Goal: Task Accomplishment & Management: Use online tool/utility

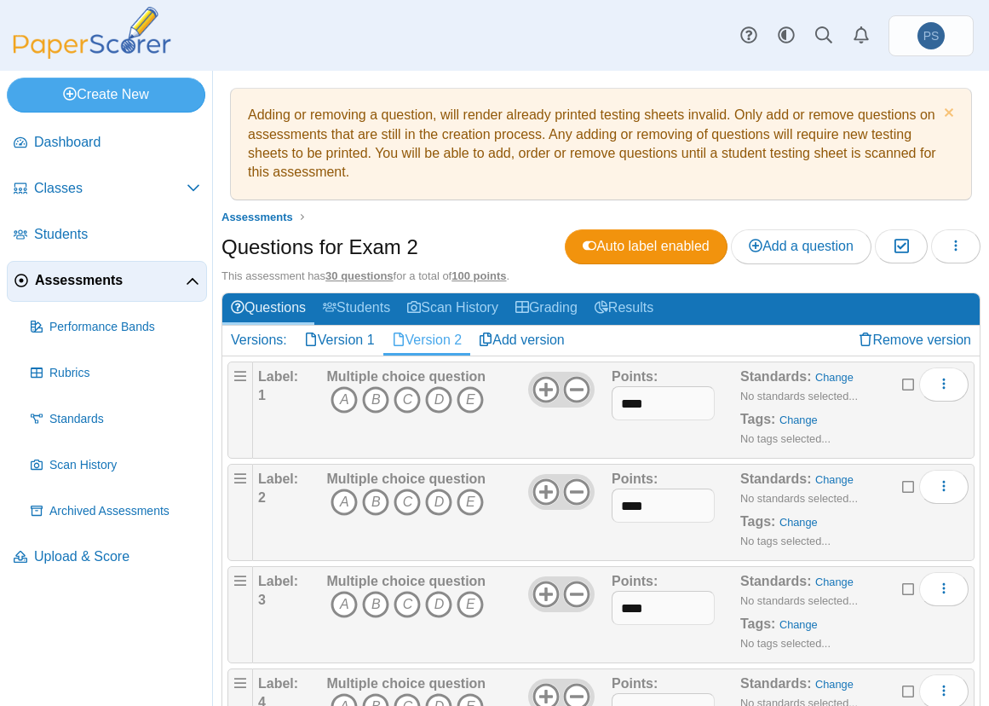
click at [144, 651] on nav "Dashboard Classes" at bounding box center [106, 411] width 212 height 590
click at [335, 338] on link "Version 1" at bounding box center [340, 339] width 88 height 29
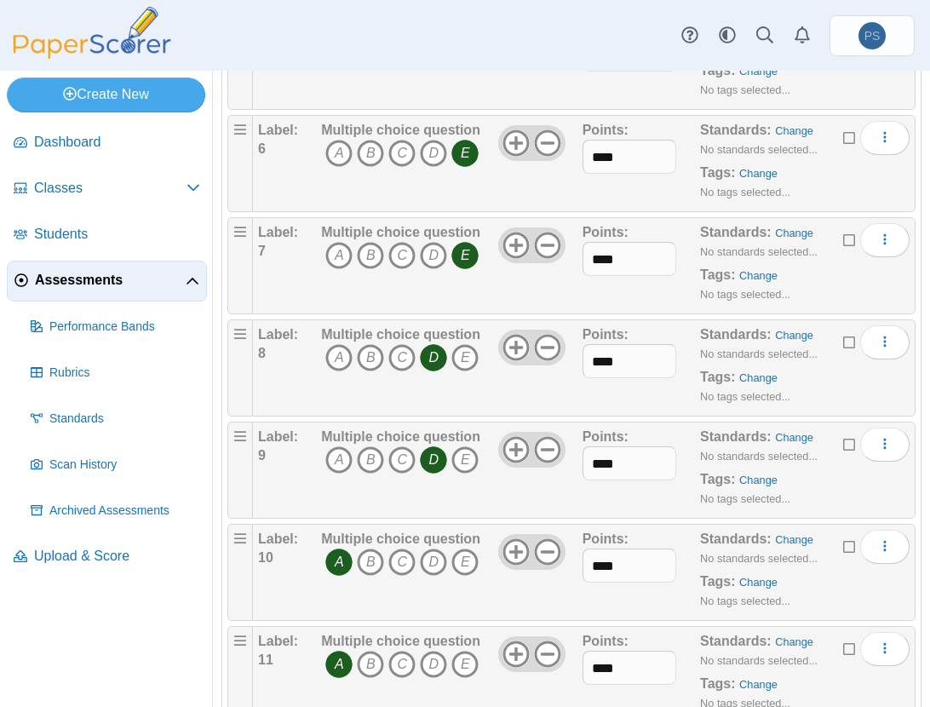
scroll to position [852, 0]
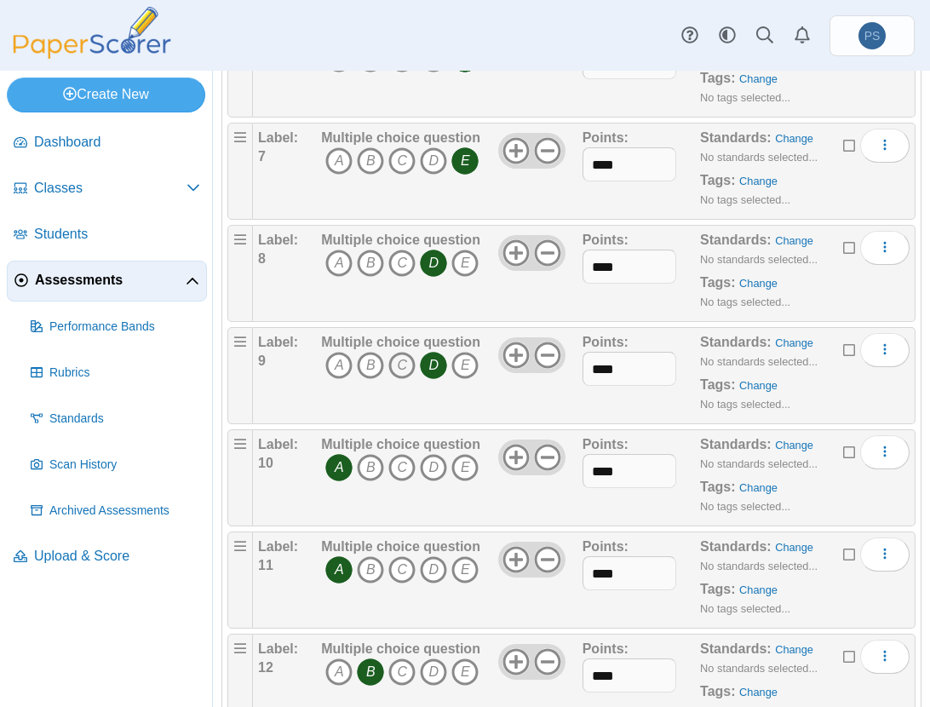
click at [399, 348] on b "Multiple choice question" at bounding box center [400, 342] width 159 height 14
click at [402, 356] on icon "C" at bounding box center [402, 365] width 27 height 27
click at [429, 362] on icon "D" at bounding box center [433, 365] width 27 height 27
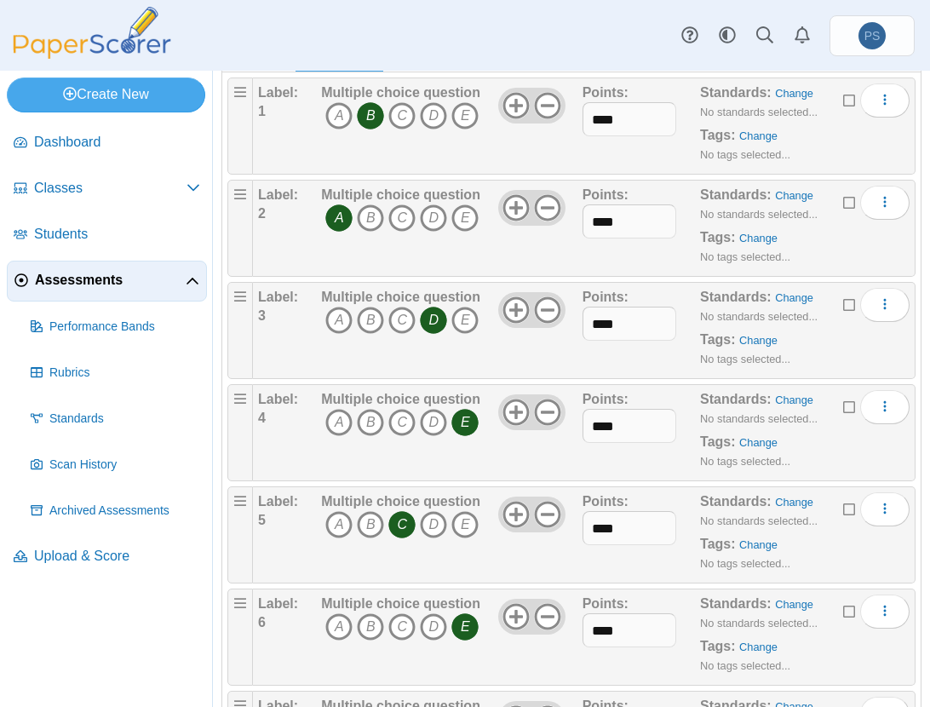
scroll to position [0, 0]
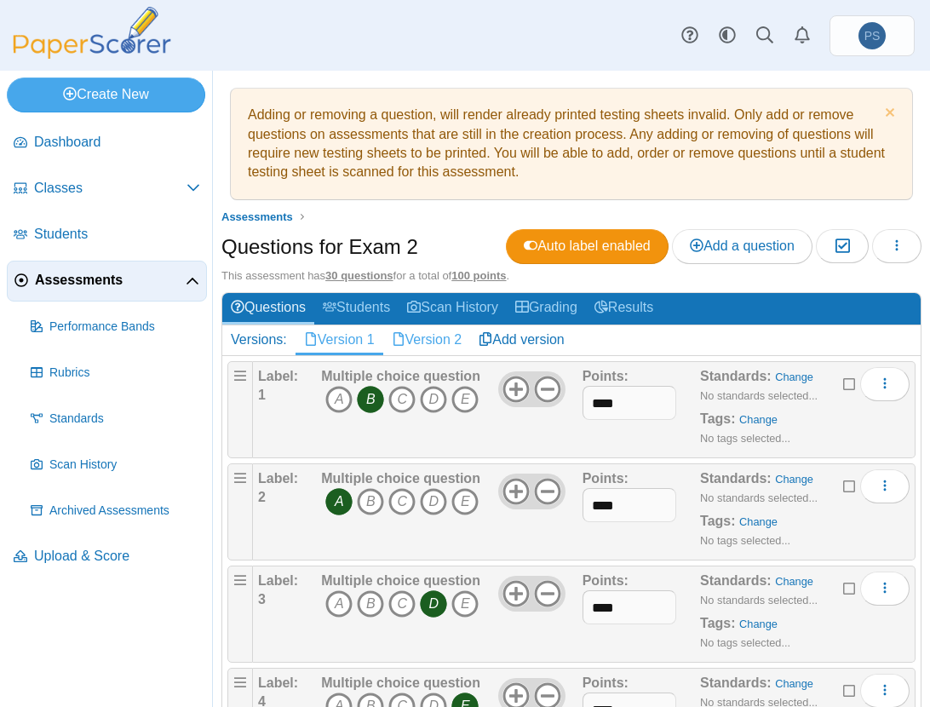
click at [409, 343] on link "Version 2" at bounding box center [427, 339] width 88 height 29
click at [342, 391] on icon "A" at bounding box center [338, 399] width 27 height 27
click at [370, 504] on icon "B" at bounding box center [370, 501] width 27 height 27
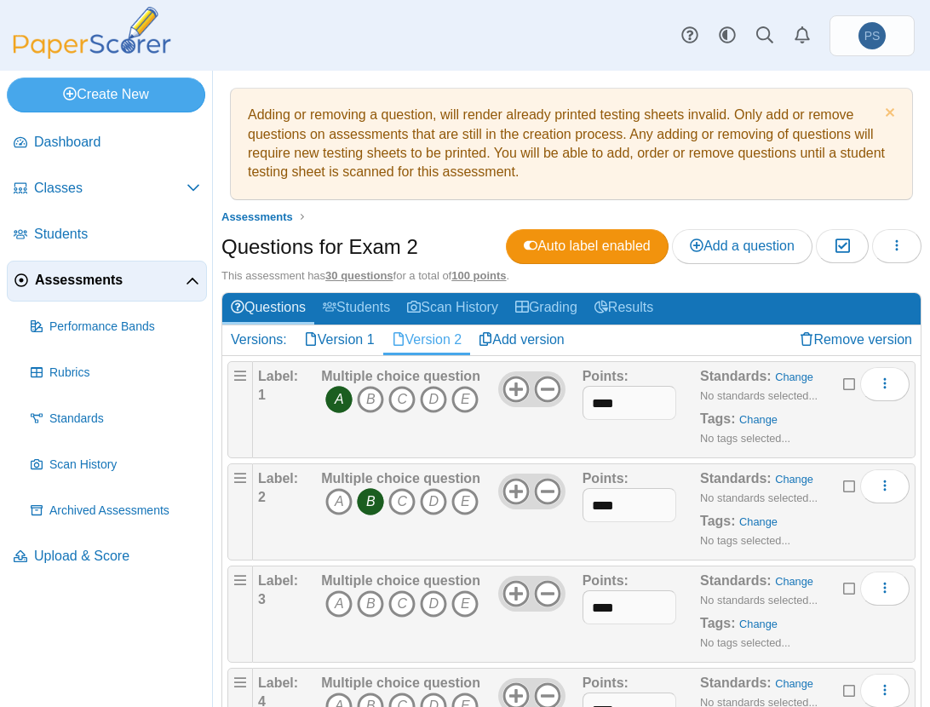
scroll to position [170, 0]
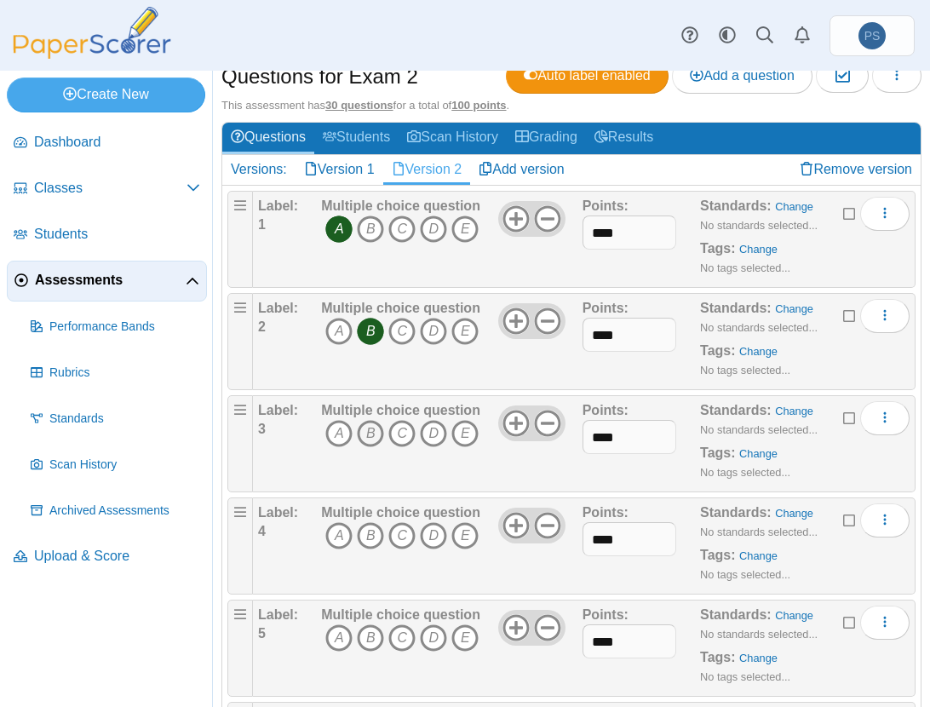
click at [366, 433] on icon "B" at bounding box center [370, 433] width 27 height 27
click at [366, 531] on icon "B" at bounding box center [370, 535] width 27 height 27
click at [364, 630] on icon "B" at bounding box center [370, 638] width 27 height 27
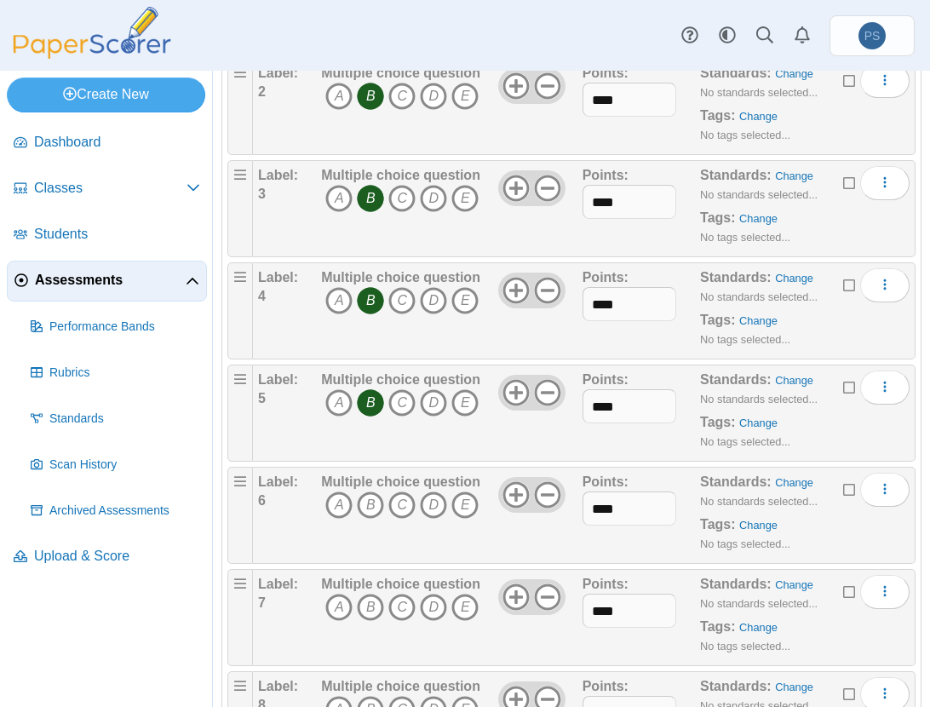
scroll to position [426, 0]
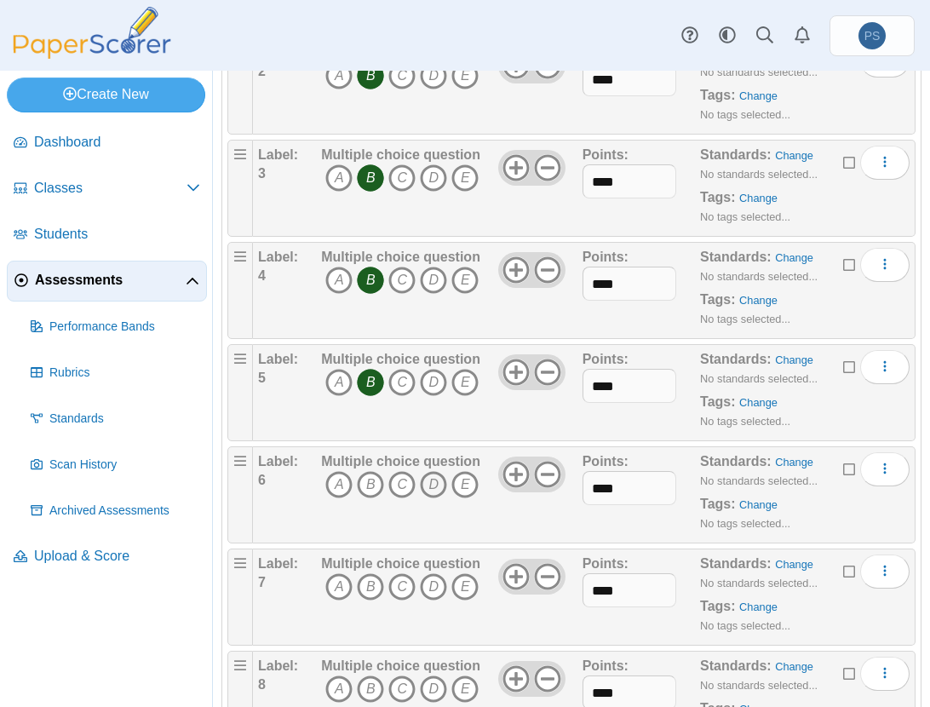
click at [430, 484] on icon "D" at bounding box center [433, 484] width 27 height 27
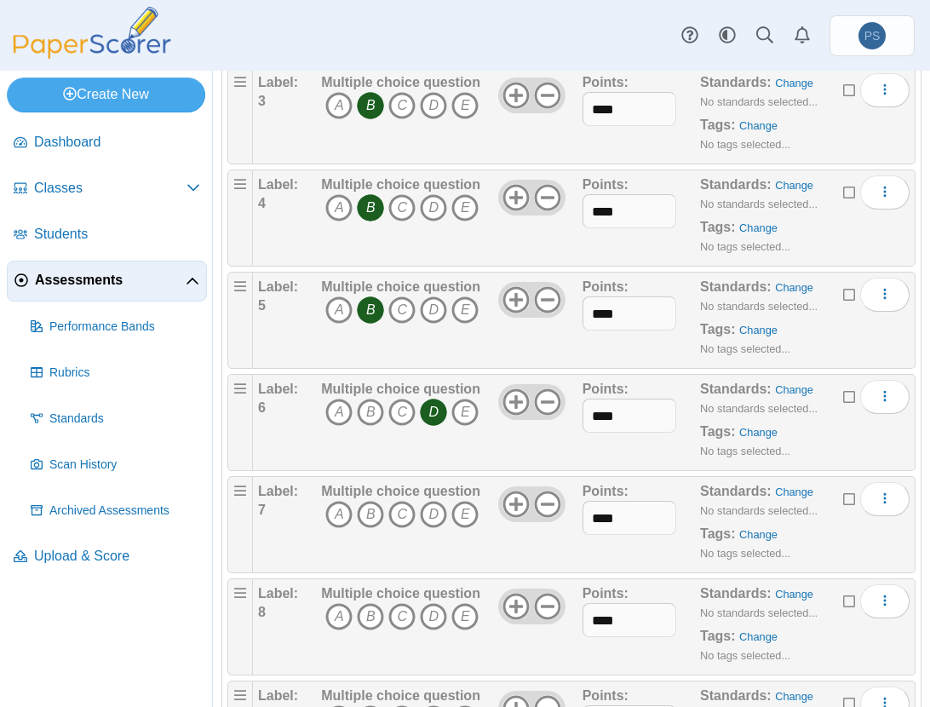
scroll to position [596, 0]
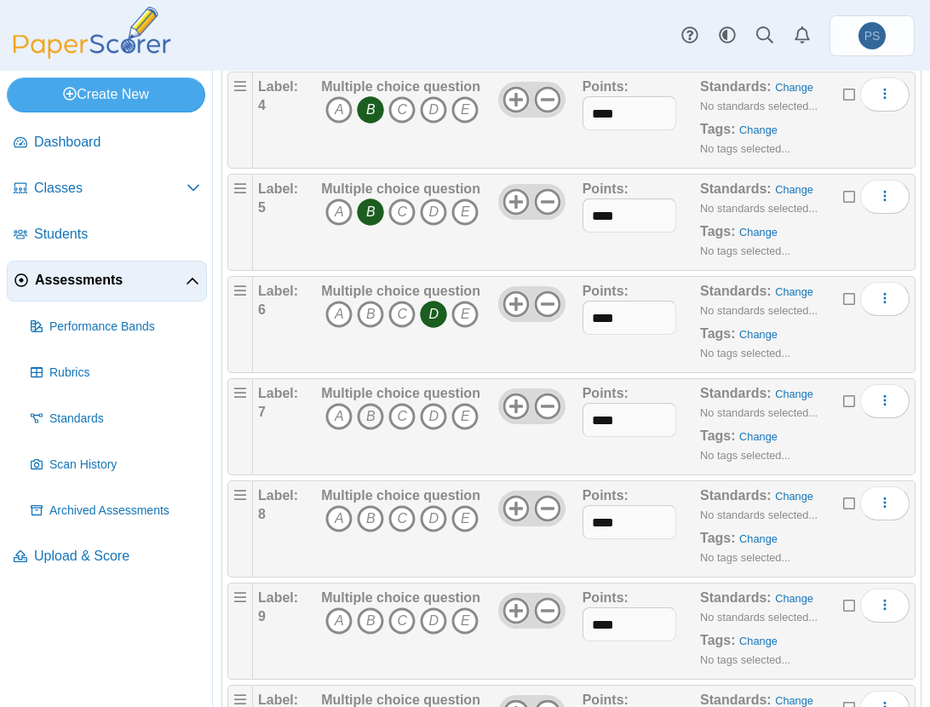
click at [363, 412] on icon "B" at bounding box center [370, 416] width 27 height 27
click at [366, 520] on icon "B" at bounding box center [370, 518] width 27 height 27
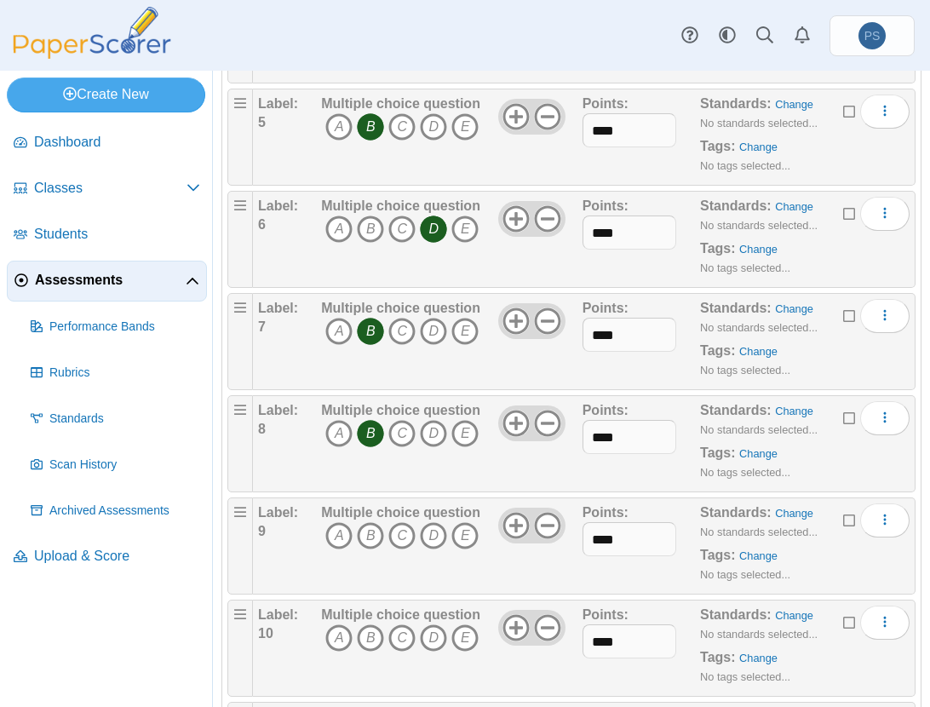
scroll to position [767, 0]
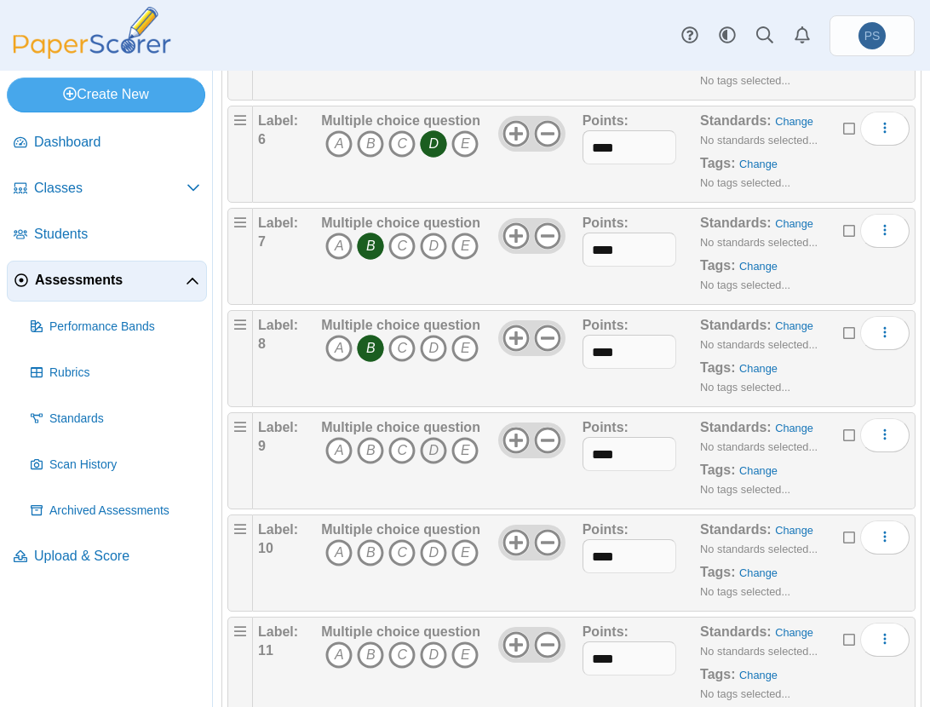
click at [429, 449] on icon "D" at bounding box center [433, 450] width 27 height 27
click at [366, 452] on icon "B" at bounding box center [370, 450] width 27 height 27
click at [429, 447] on icon "D" at bounding box center [433, 450] width 27 height 27
click at [433, 548] on icon "D" at bounding box center [433, 552] width 27 height 27
click at [464, 343] on icon "E" at bounding box center [465, 348] width 27 height 27
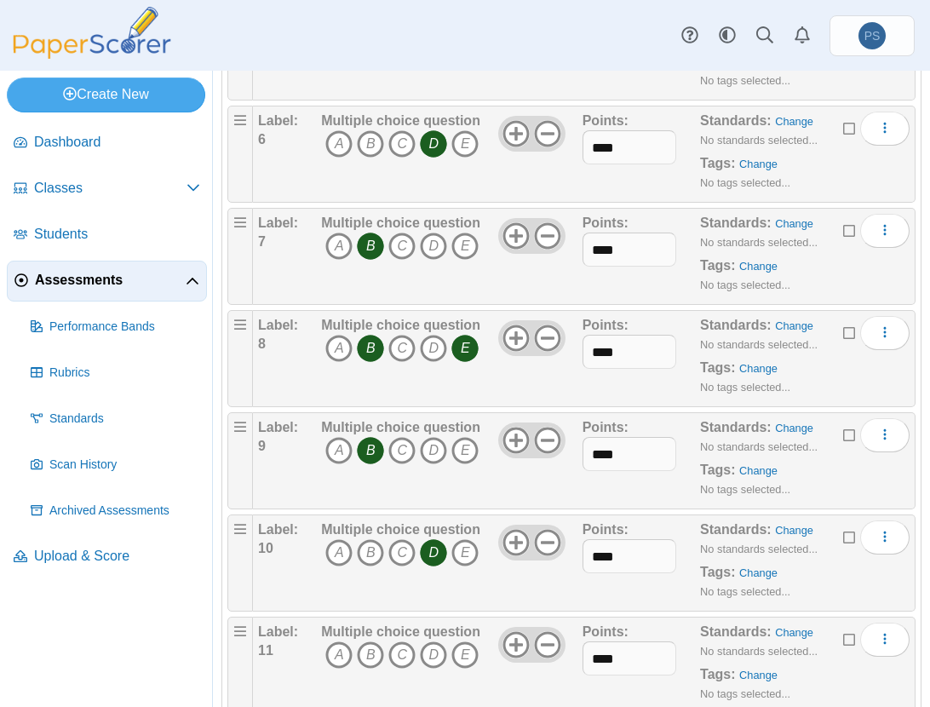
click at [373, 343] on icon "B" at bounding box center [370, 348] width 27 height 27
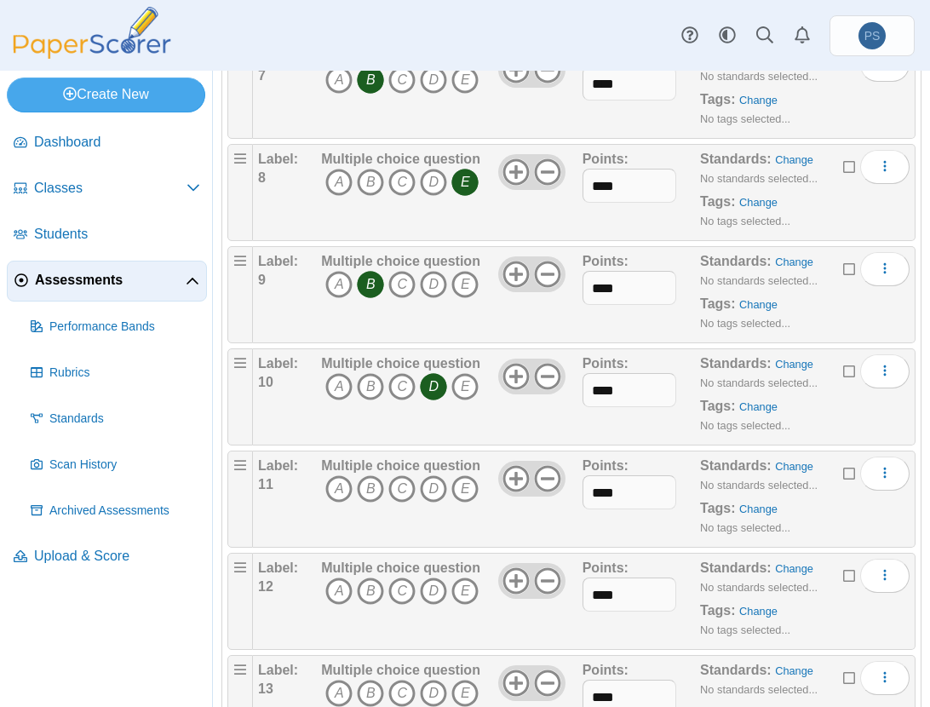
scroll to position [1108, 0]
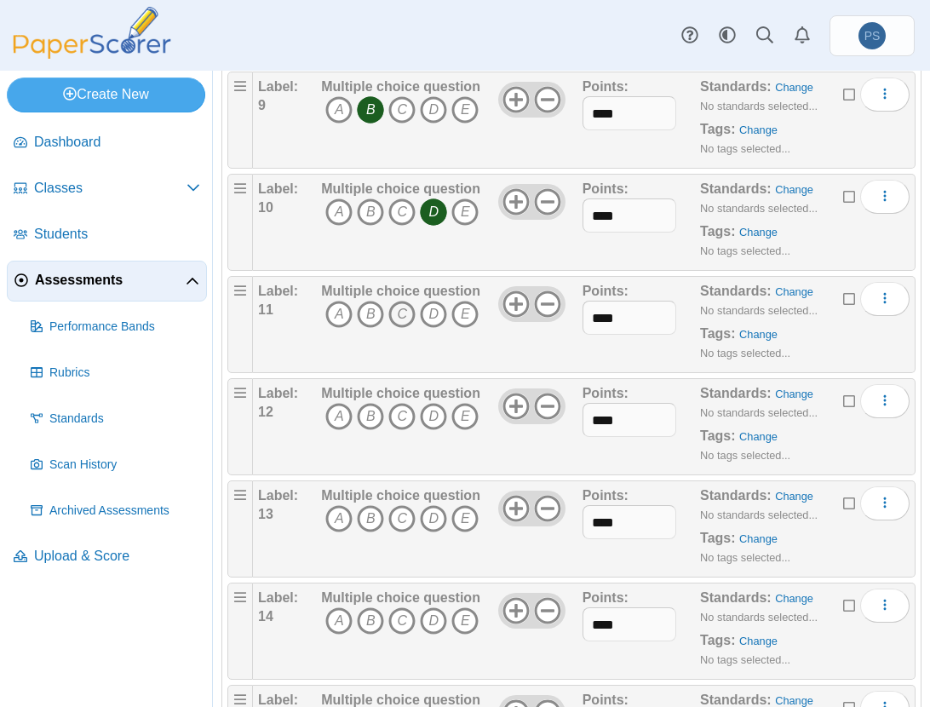
click at [401, 315] on icon "C" at bounding box center [402, 314] width 27 height 27
click at [460, 418] on icon "E" at bounding box center [465, 416] width 27 height 27
click at [433, 518] on icon "D" at bounding box center [433, 518] width 27 height 27
click at [435, 625] on icon "D" at bounding box center [433, 621] width 27 height 27
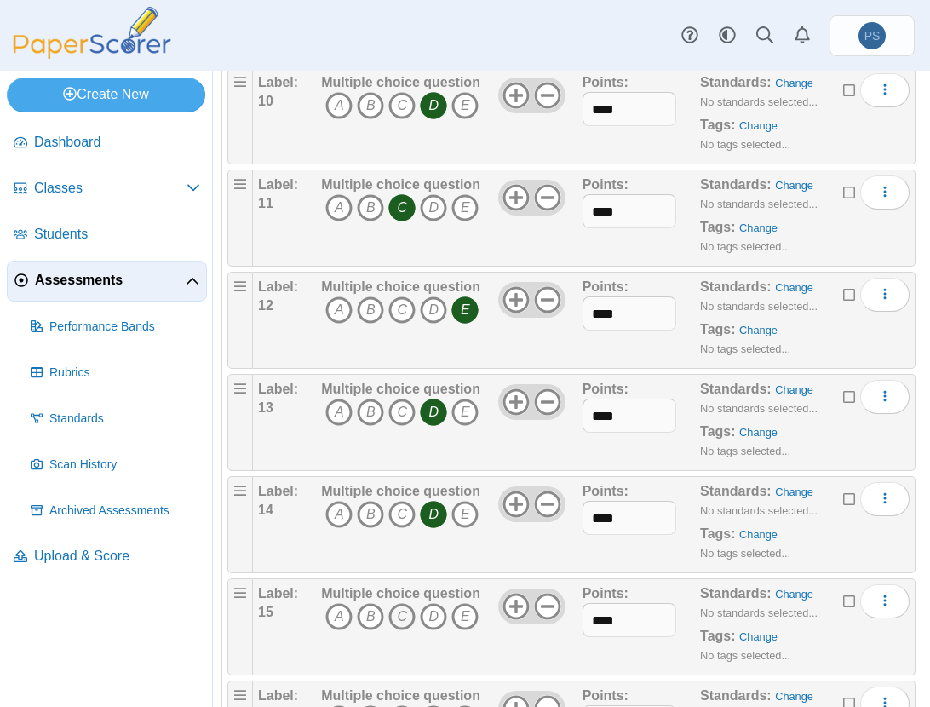
scroll to position [1278, 0]
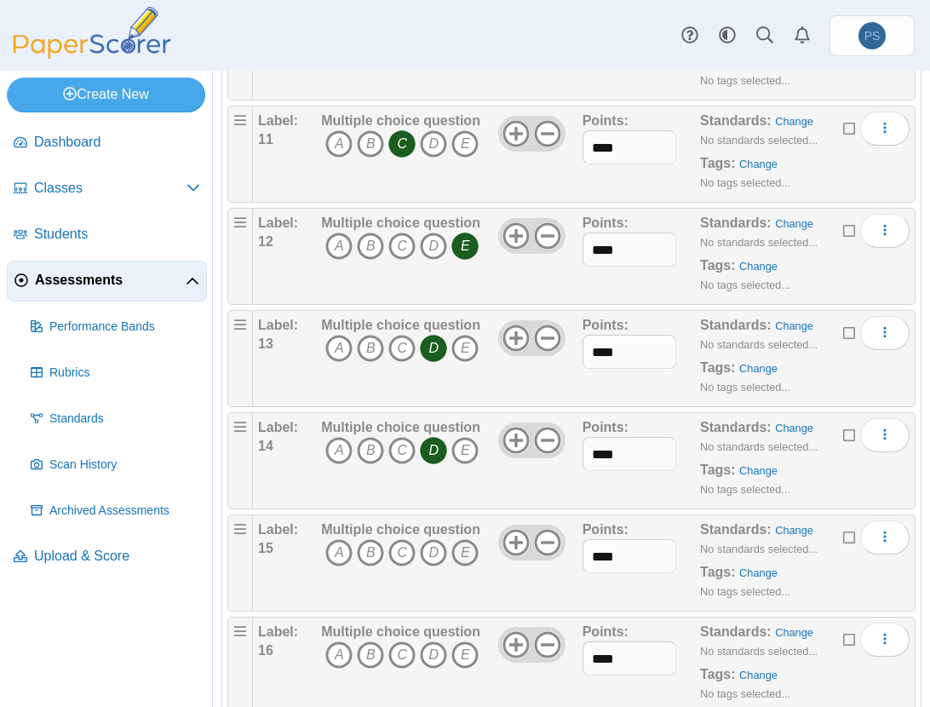
click at [456, 551] on icon "E" at bounding box center [465, 552] width 27 height 27
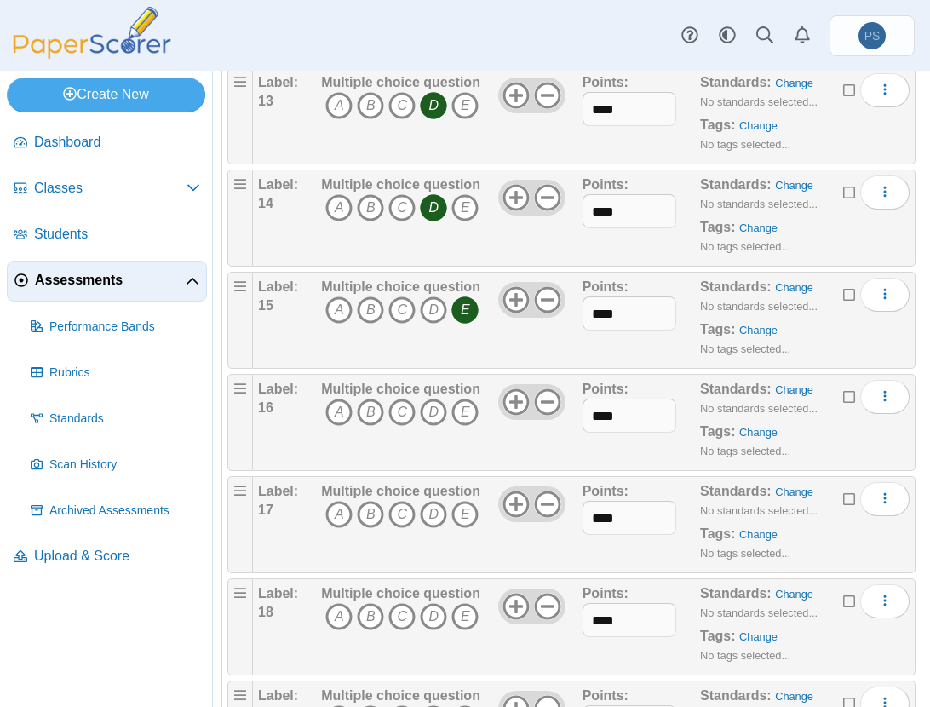
scroll to position [1534, 0]
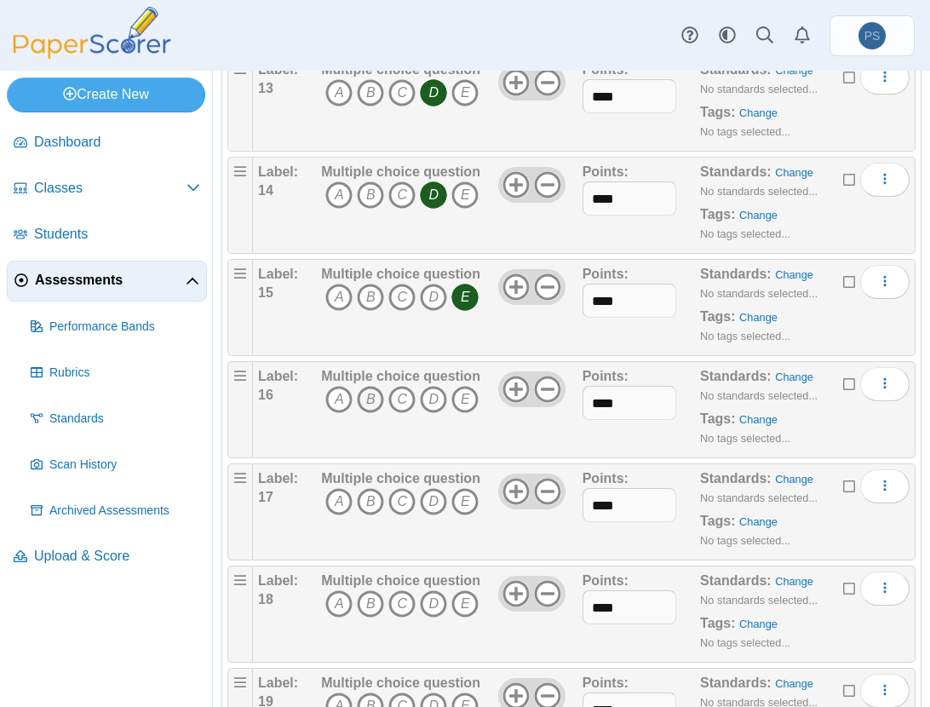
click at [370, 393] on icon "B" at bounding box center [370, 399] width 27 height 27
click at [332, 499] on icon "A" at bounding box center [338, 501] width 27 height 27
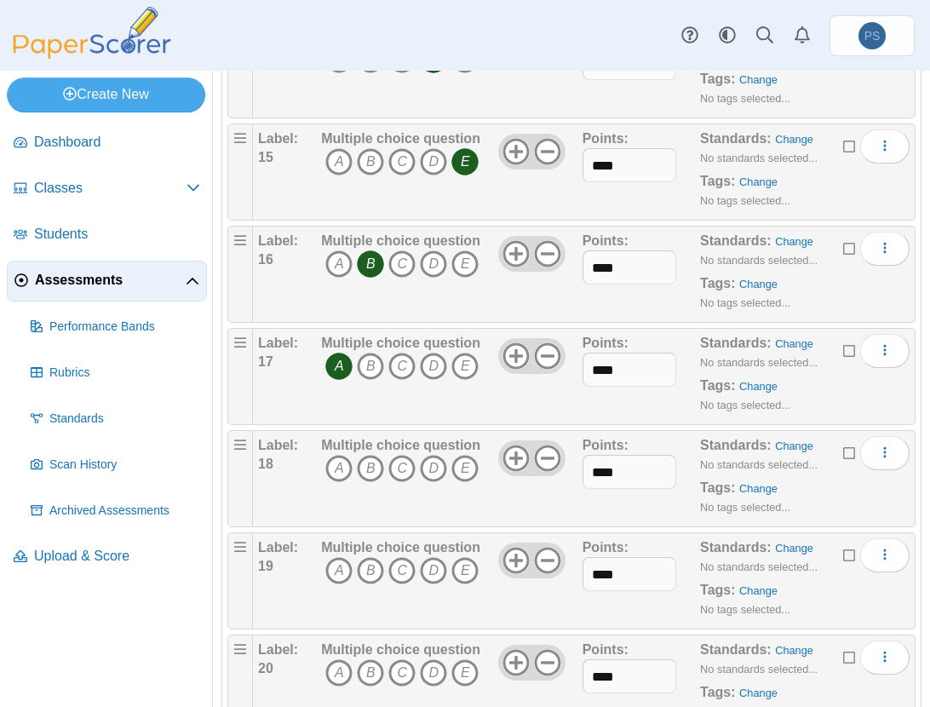
scroll to position [1704, 0]
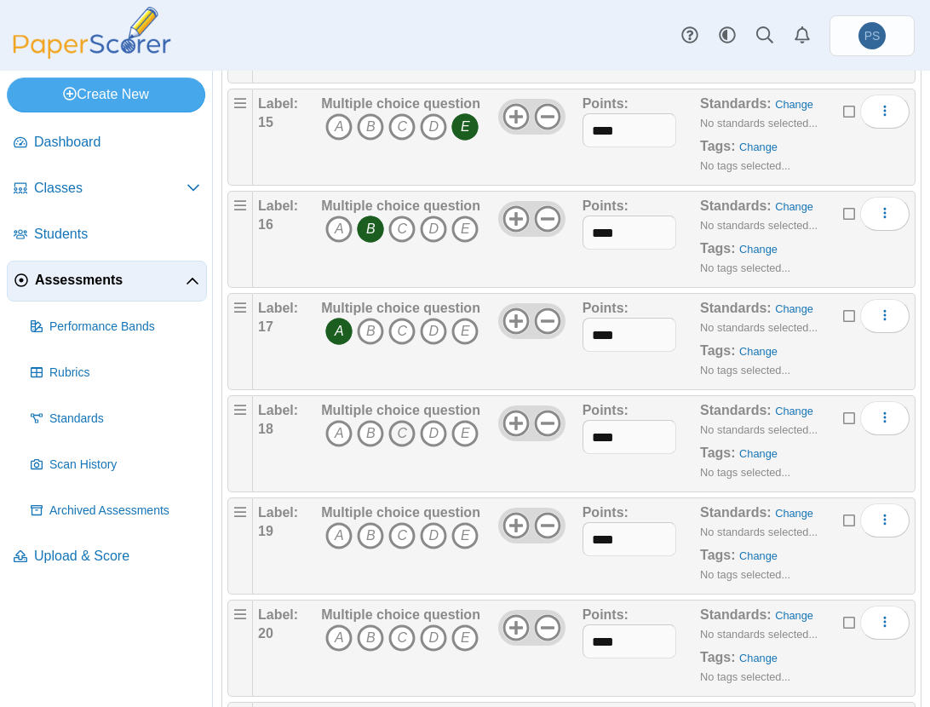
click at [412, 430] on icon "C" at bounding box center [402, 433] width 27 height 27
click at [343, 529] on icon "A" at bounding box center [338, 535] width 27 height 27
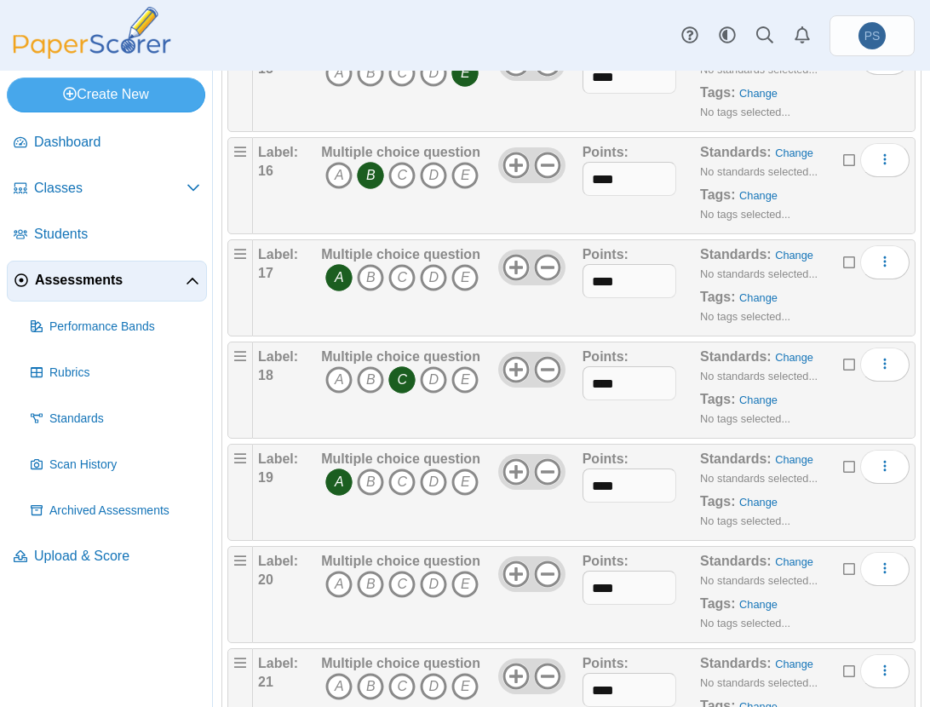
scroll to position [1960, 0]
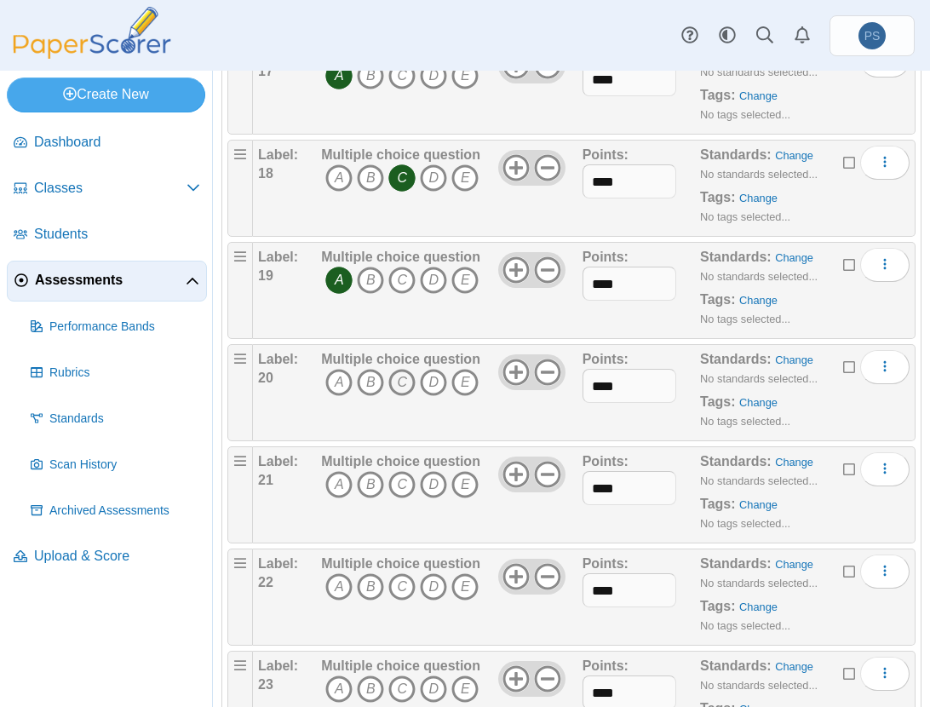
click at [402, 379] on icon "C" at bounding box center [402, 382] width 27 height 27
click at [429, 481] on icon "D" at bounding box center [433, 484] width 27 height 27
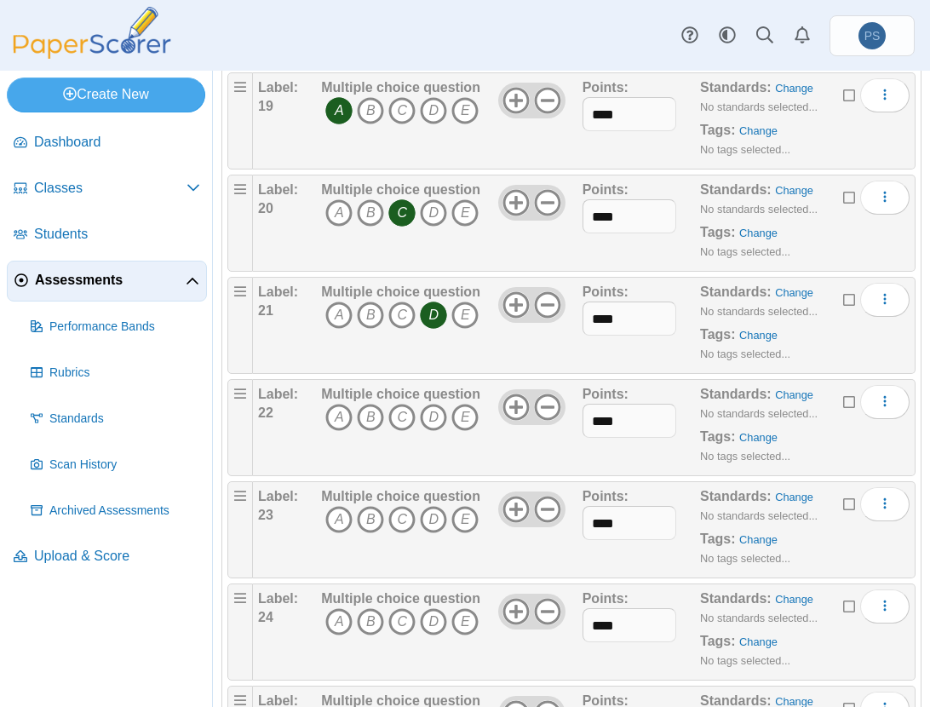
scroll to position [2130, 0]
click at [370, 412] on icon "B" at bounding box center [370, 416] width 27 height 27
click at [335, 515] on icon "A" at bounding box center [338, 518] width 27 height 27
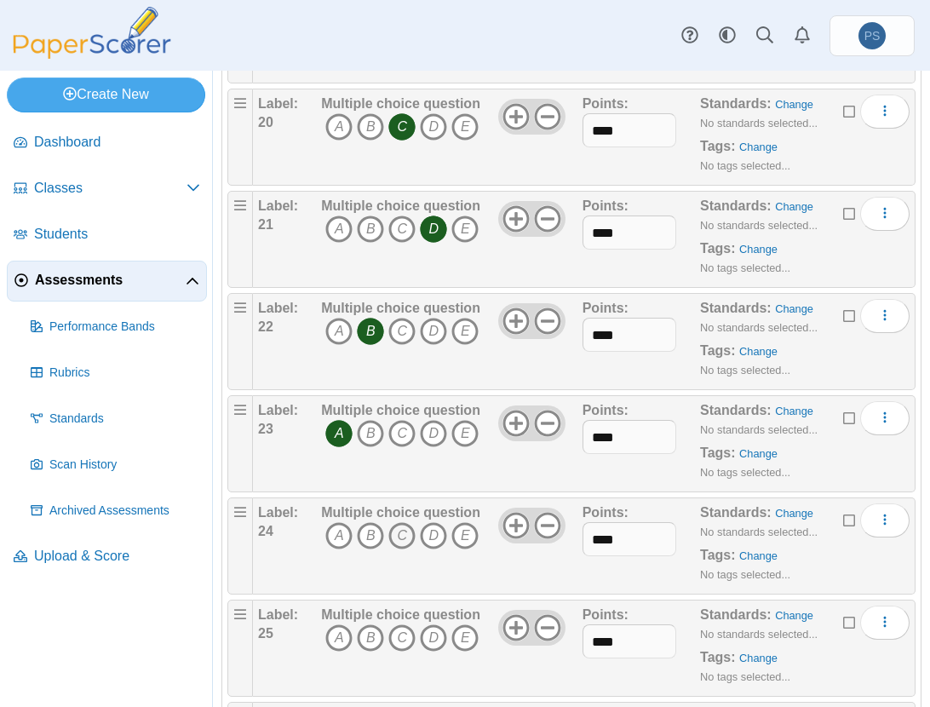
click at [402, 531] on icon "C" at bounding box center [402, 535] width 27 height 27
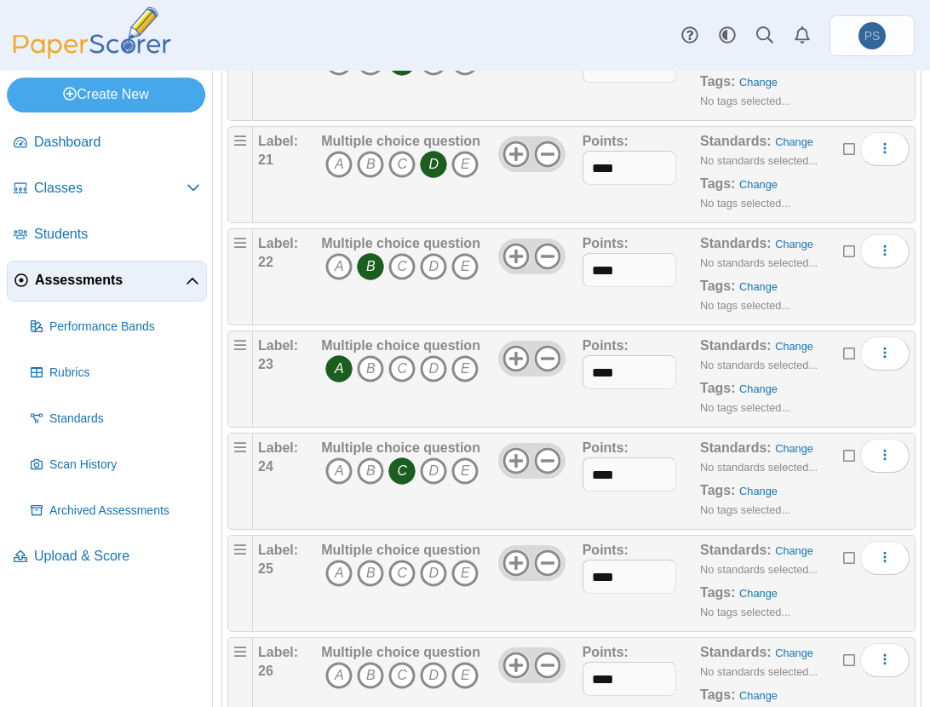
scroll to position [2301, 0]
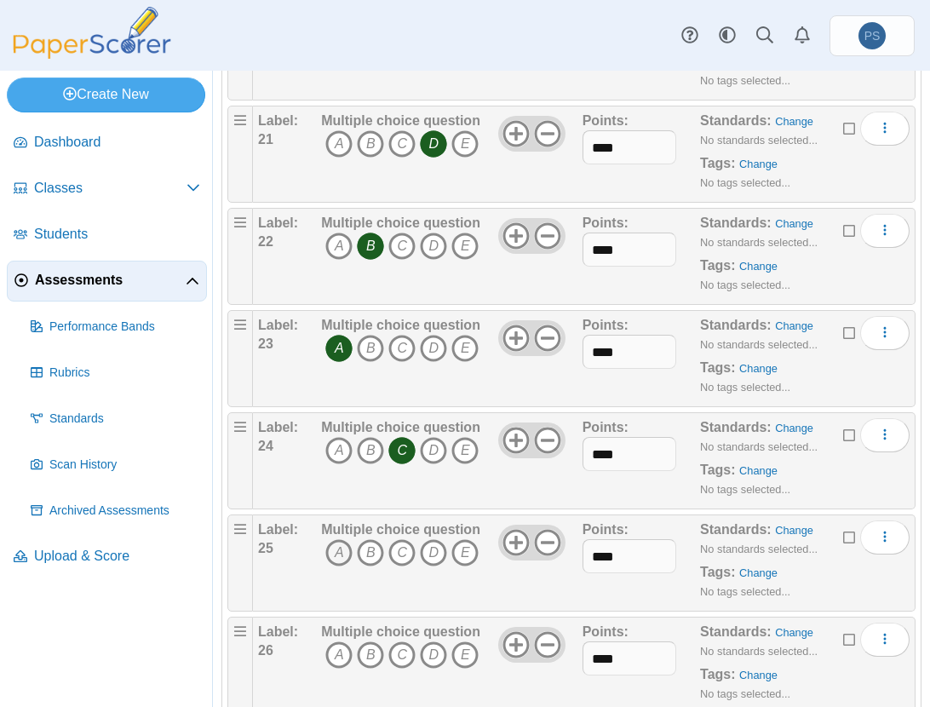
click at [328, 552] on icon "A" at bounding box center [338, 552] width 27 height 27
click at [340, 551] on icon "A" at bounding box center [338, 552] width 27 height 27
click at [339, 551] on icon "A" at bounding box center [338, 552] width 27 height 27
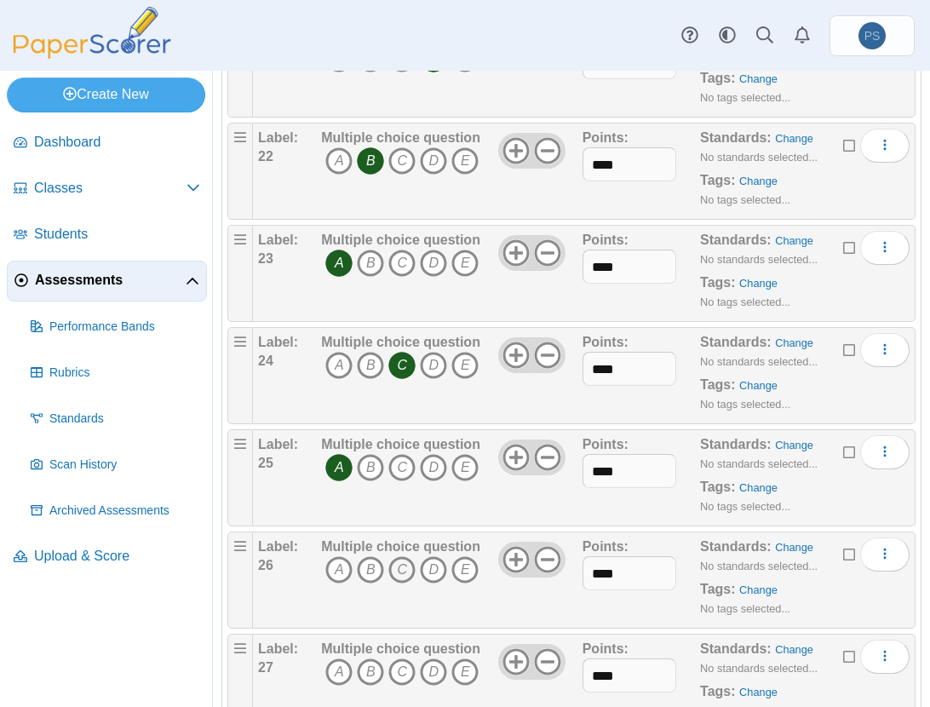
click at [395, 573] on icon "C" at bounding box center [402, 569] width 27 height 27
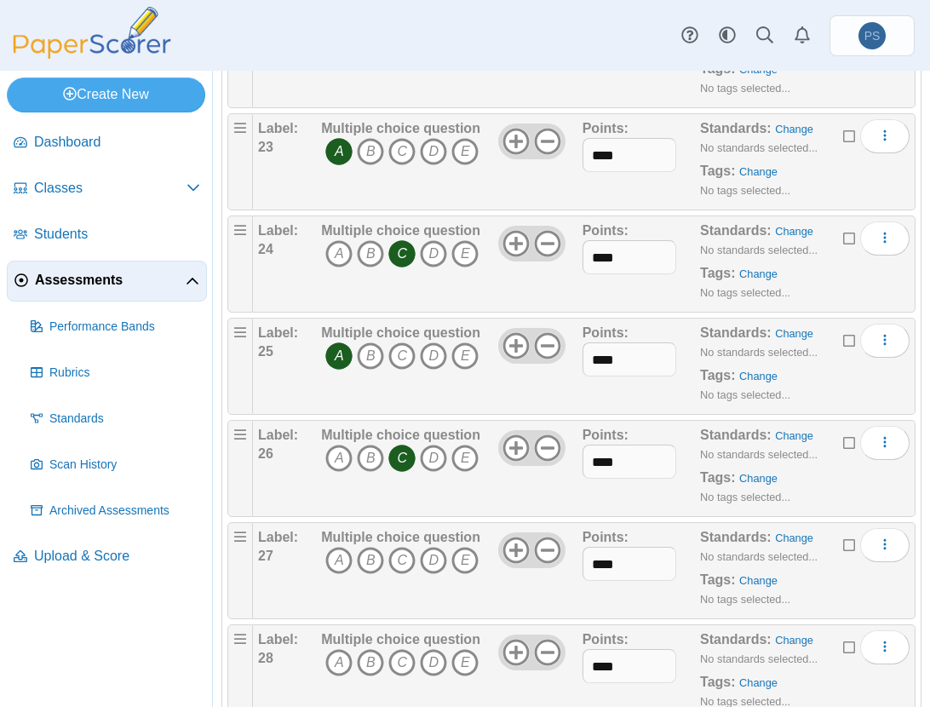
scroll to position [2556, 0]
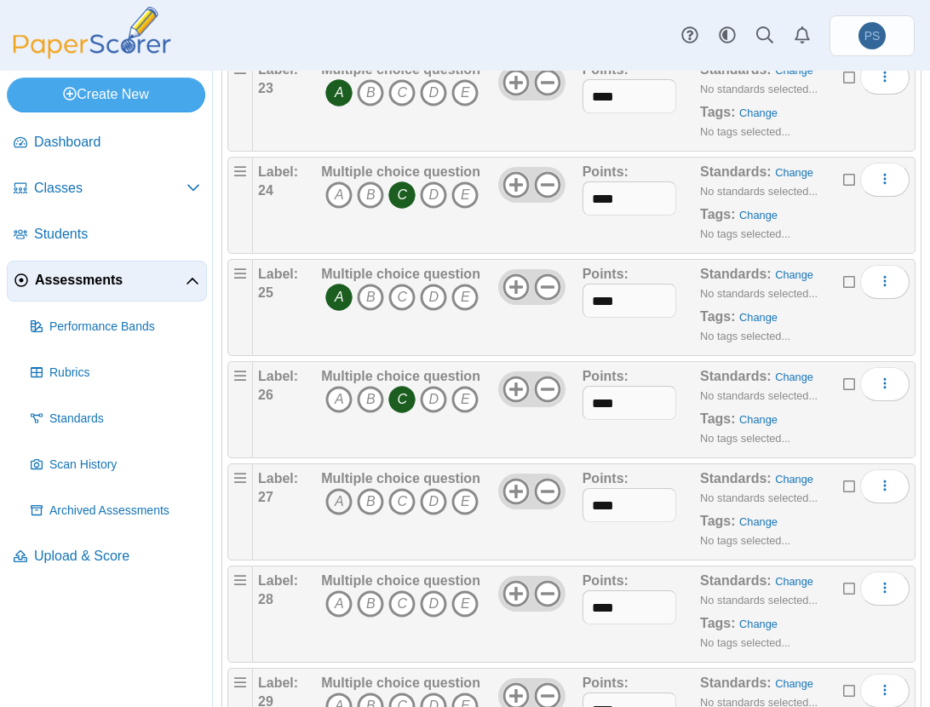
click at [332, 498] on icon "A" at bounding box center [338, 501] width 27 height 27
click at [368, 599] on icon "B" at bounding box center [370, 603] width 27 height 27
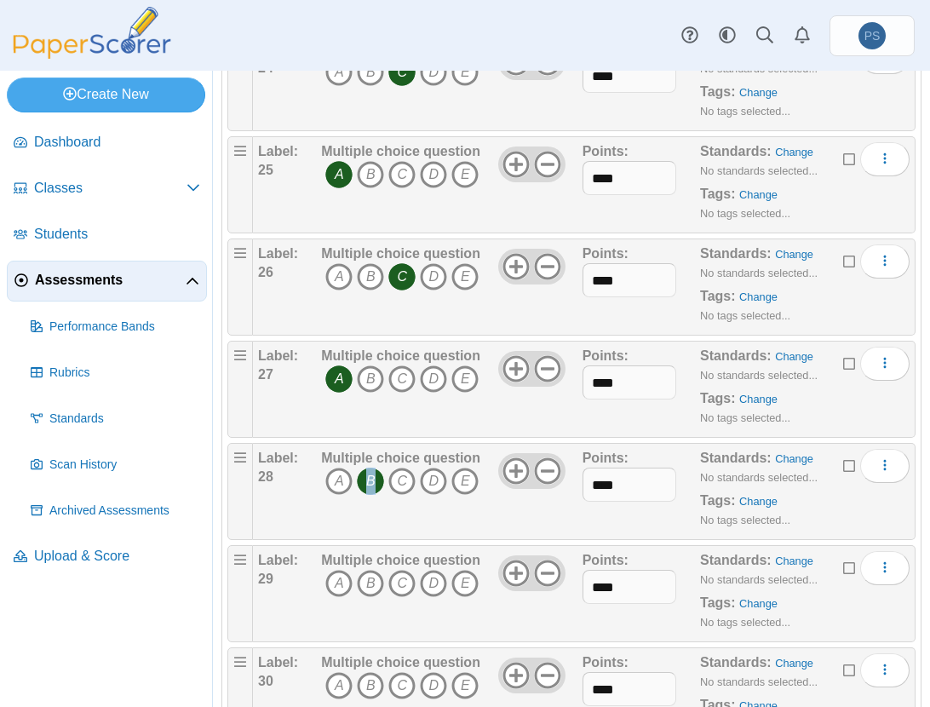
scroll to position [2727, 0]
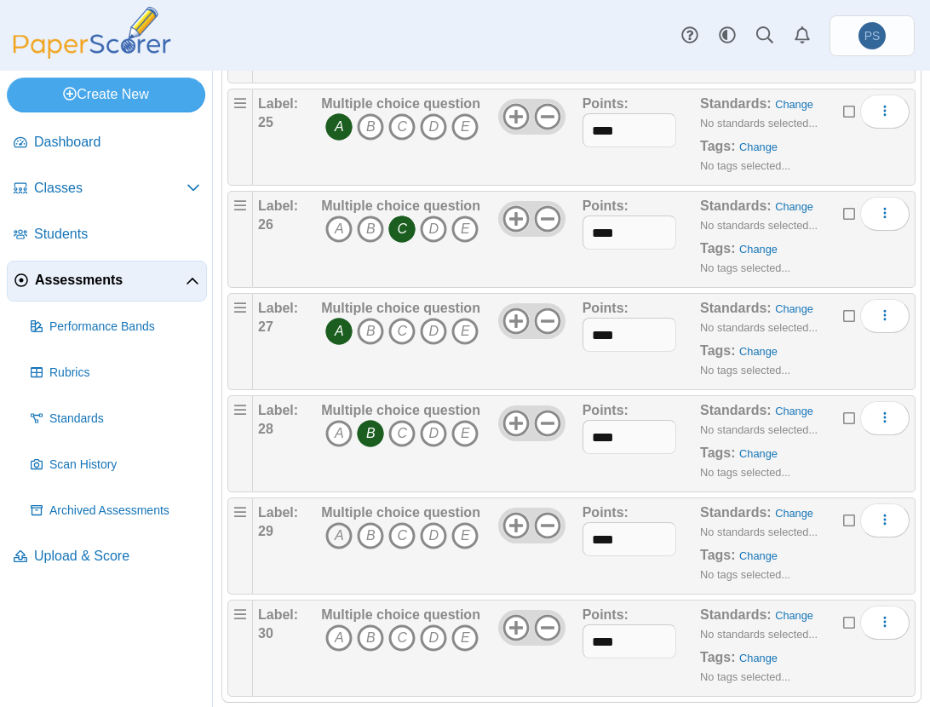
click at [342, 535] on icon "A" at bounding box center [338, 535] width 27 height 27
click at [339, 621] on div "Multiple choice question A B C D E" at bounding box center [400, 648] width 159 height 85
click at [343, 628] on icon "A" at bounding box center [338, 638] width 27 height 27
click at [310, 575] on div "Label: 29" at bounding box center [287, 546] width 59 height 85
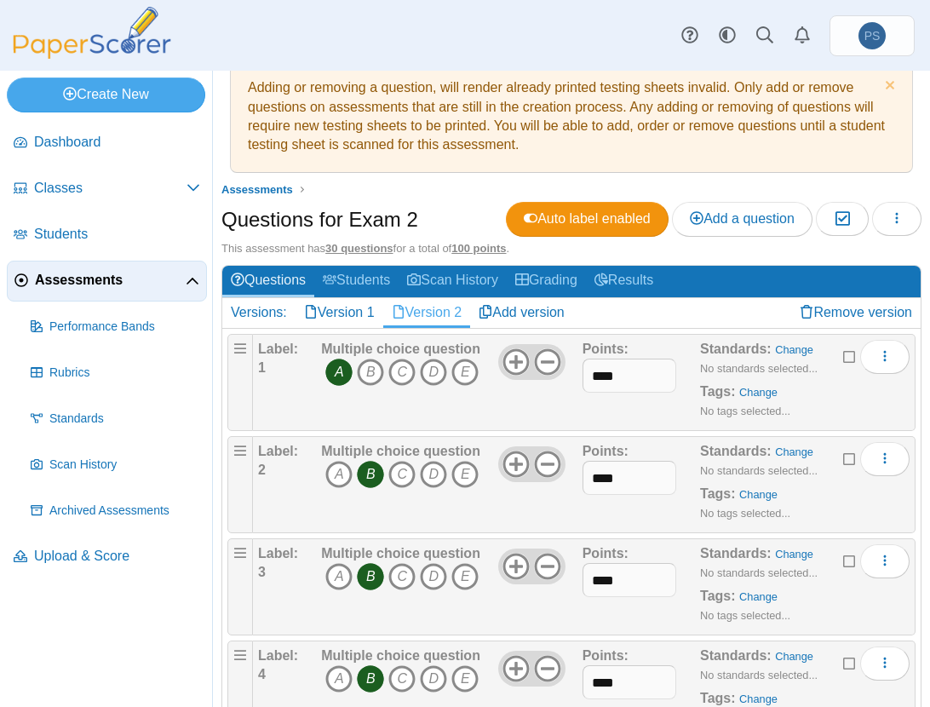
scroll to position [0, 0]
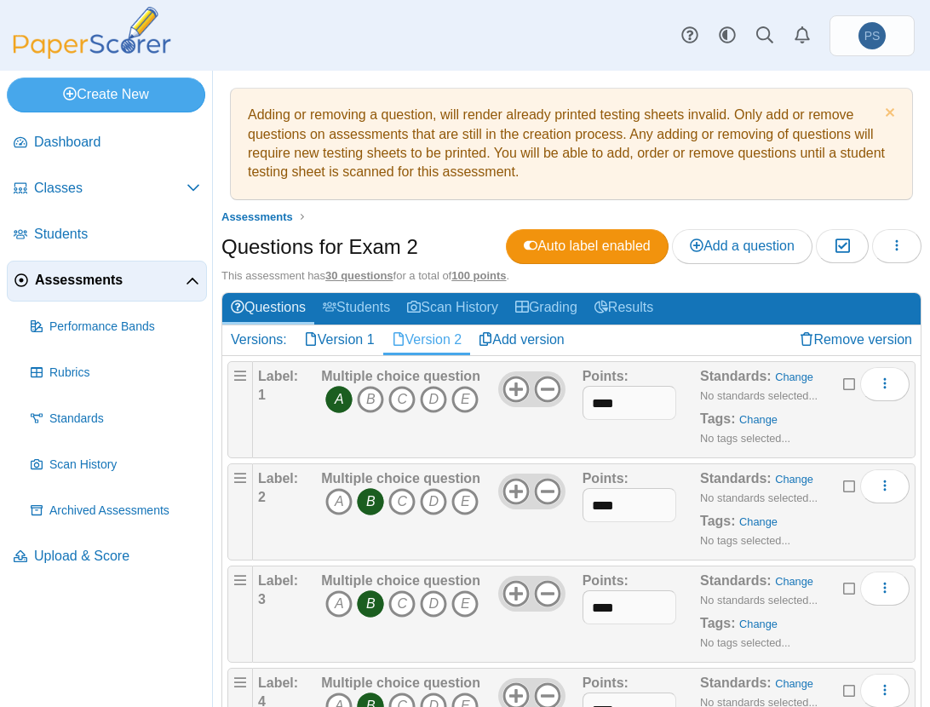
click at [98, 683] on nav "Dashboard Classes" at bounding box center [106, 411] width 212 height 591
click at [88, 554] on span "Upload & Score" at bounding box center [117, 556] width 166 height 19
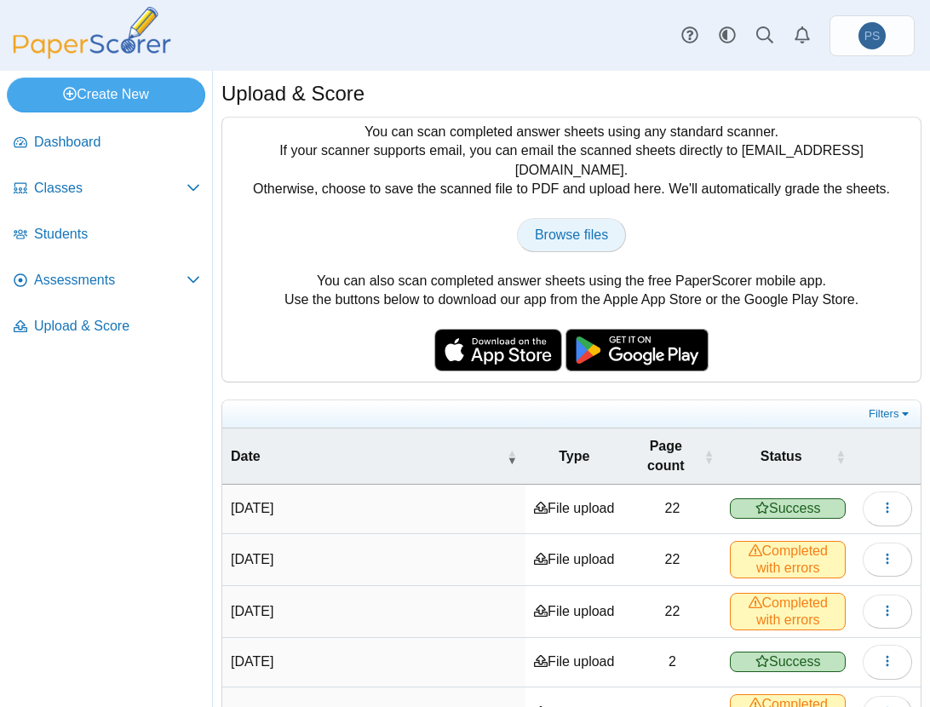
click at [544, 226] on link "Browse files" at bounding box center [571, 235] width 109 height 34
type input "**********"
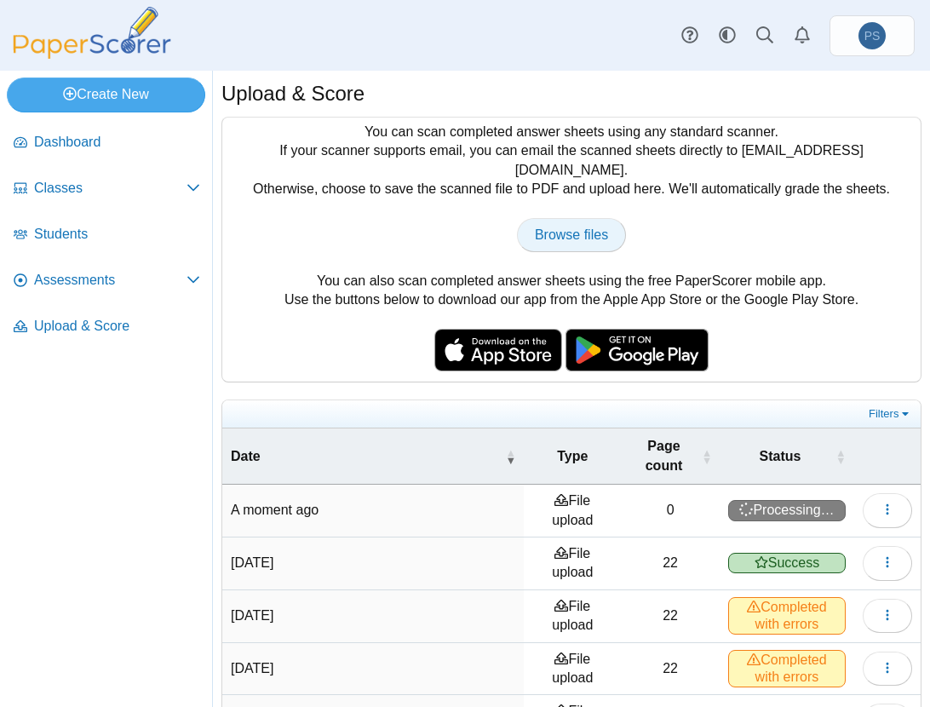
click at [574, 227] on span "Browse files" at bounding box center [571, 234] width 73 height 14
type input "**********"
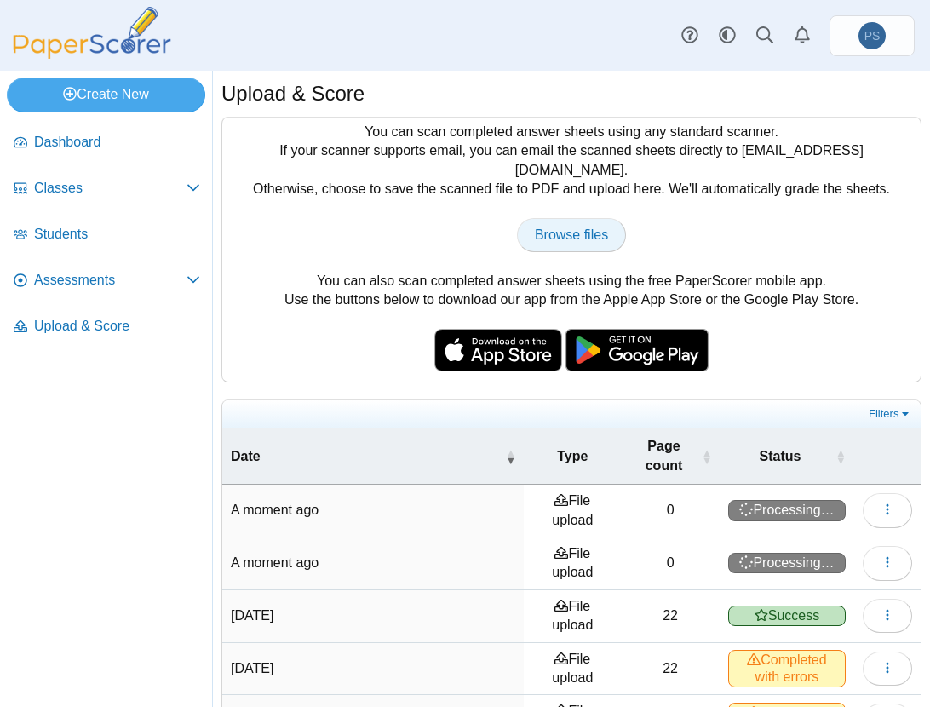
click at [535, 227] on span "Browse files" at bounding box center [571, 234] width 73 height 14
type input "**********"
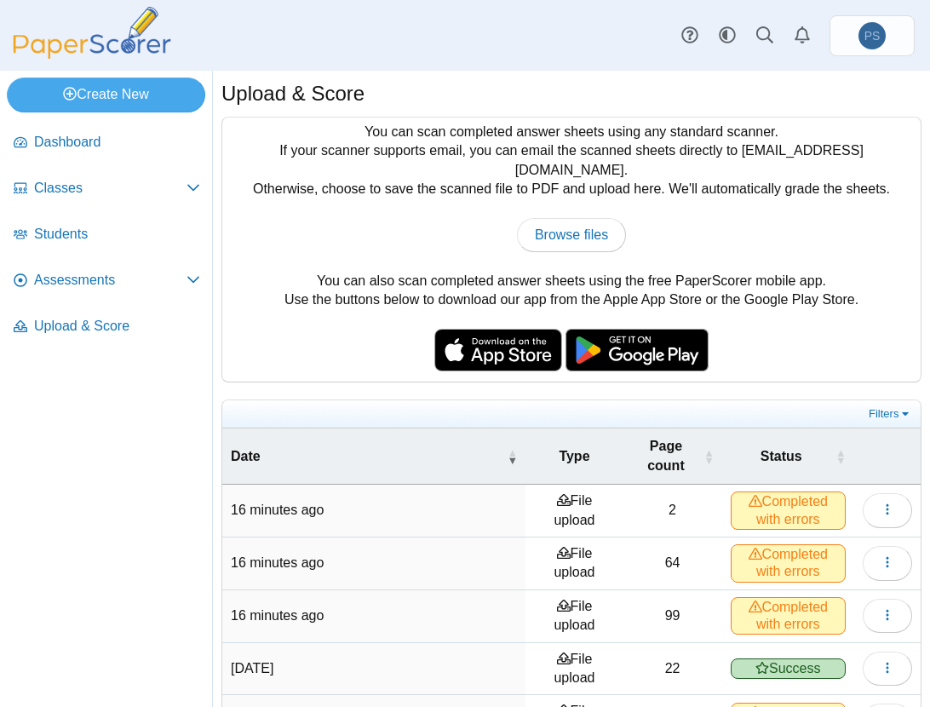
click at [774, 503] on span "Completed with errors" at bounding box center [788, 510] width 115 height 37
click at [881, 503] on icon "button" at bounding box center [888, 510] width 14 height 14
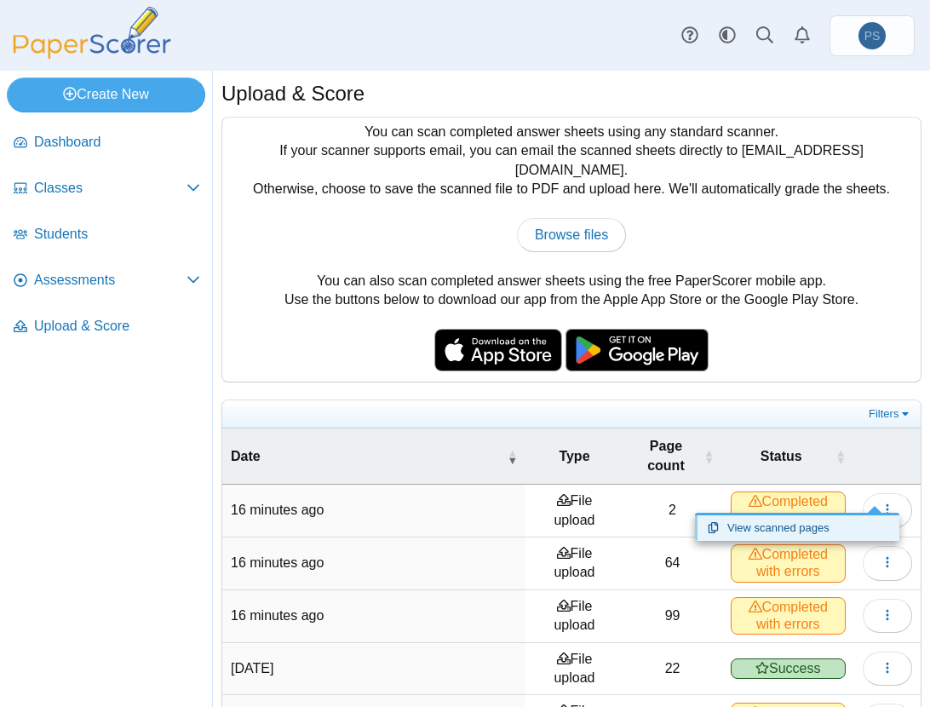
click at [800, 531] on link "View scanned pages" at bounding box center [797, 528] width 204 height 26
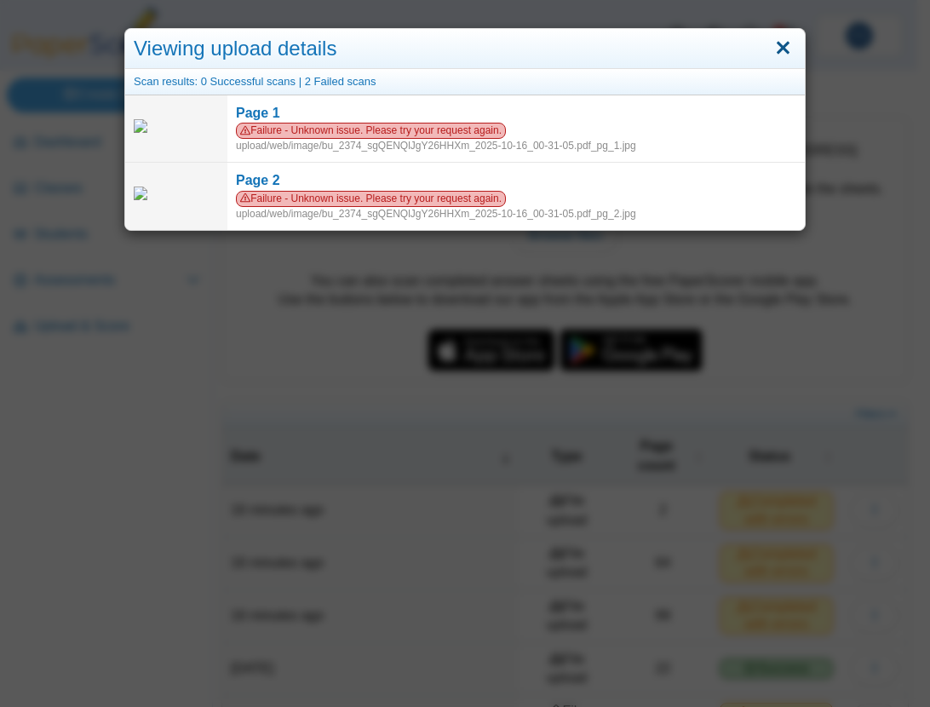
click at [771, 55] on link "Close" at bounding box center [783, 48] width 26 height 29
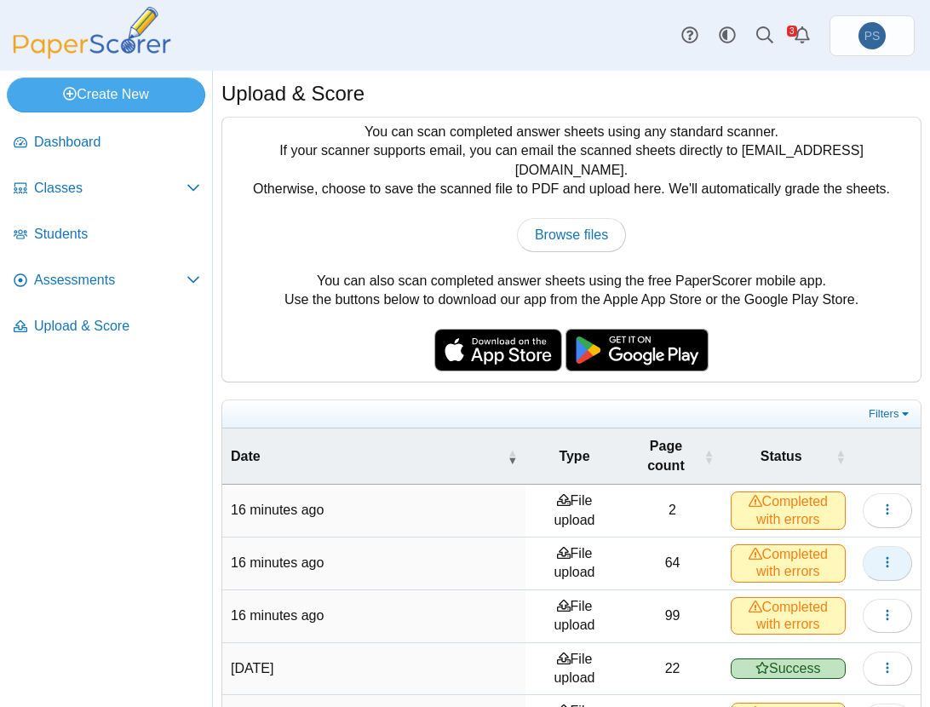
click at [878, 550] on button "button" at bounding box center [887, 563] width 49 height 34
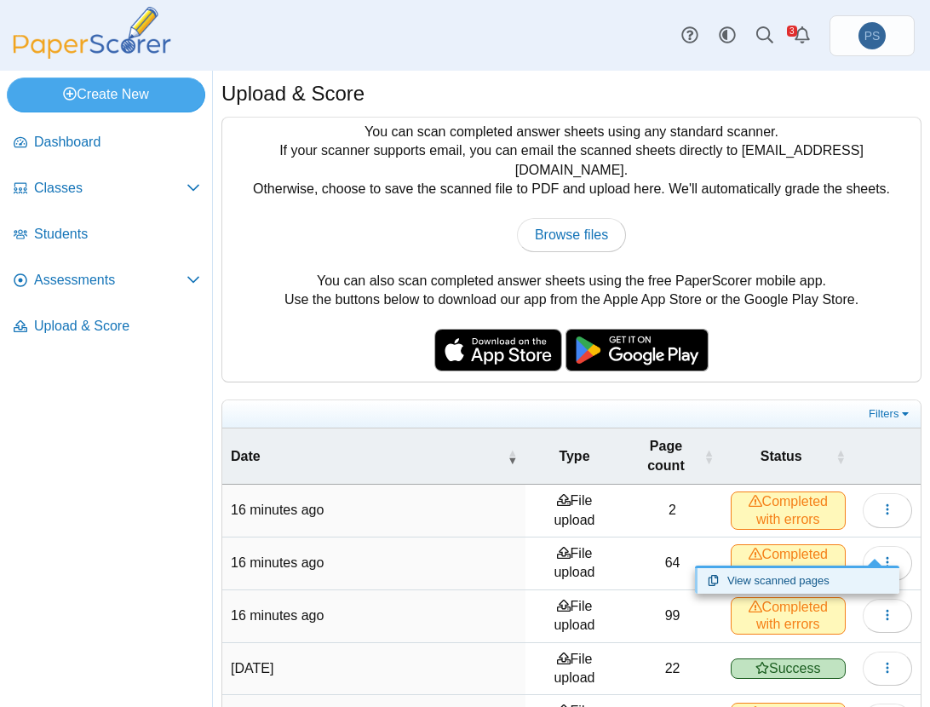
click at [759, 590] on link "View scanned pages" at bounding box center [797, 581] width 204 height 26
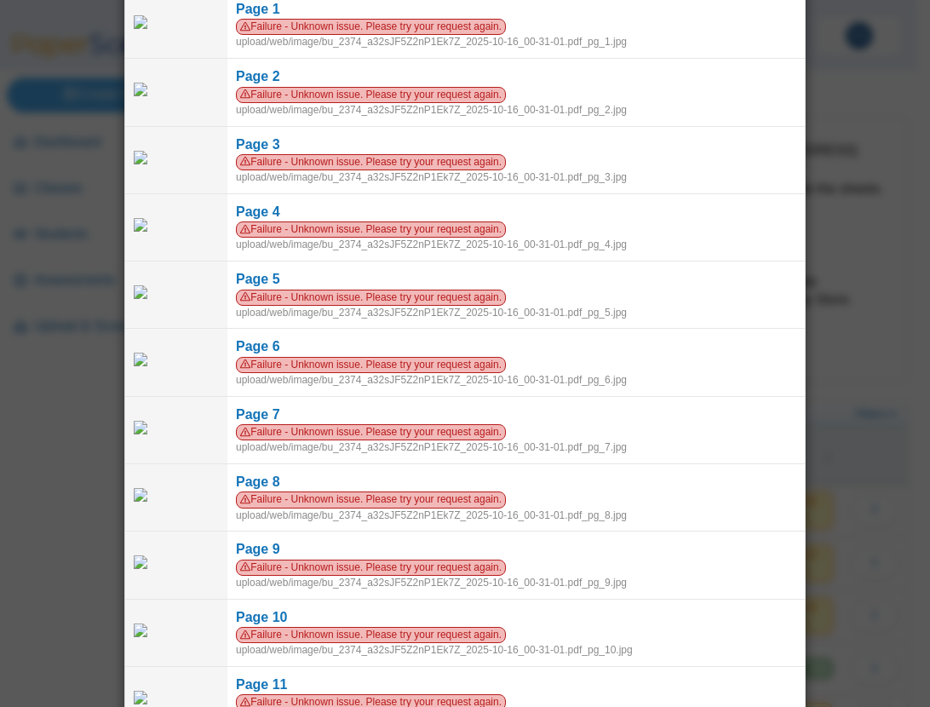
scroll to position [58, 0]
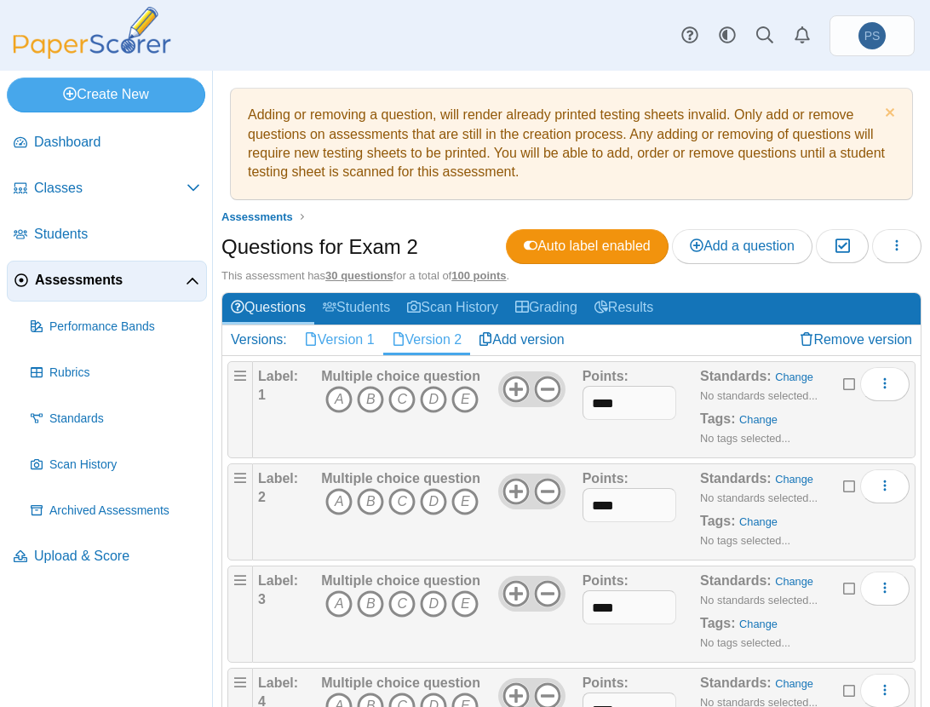
click at [344, 347] on link "Version 1" at bounding box center [340, 339] width 88 height 29
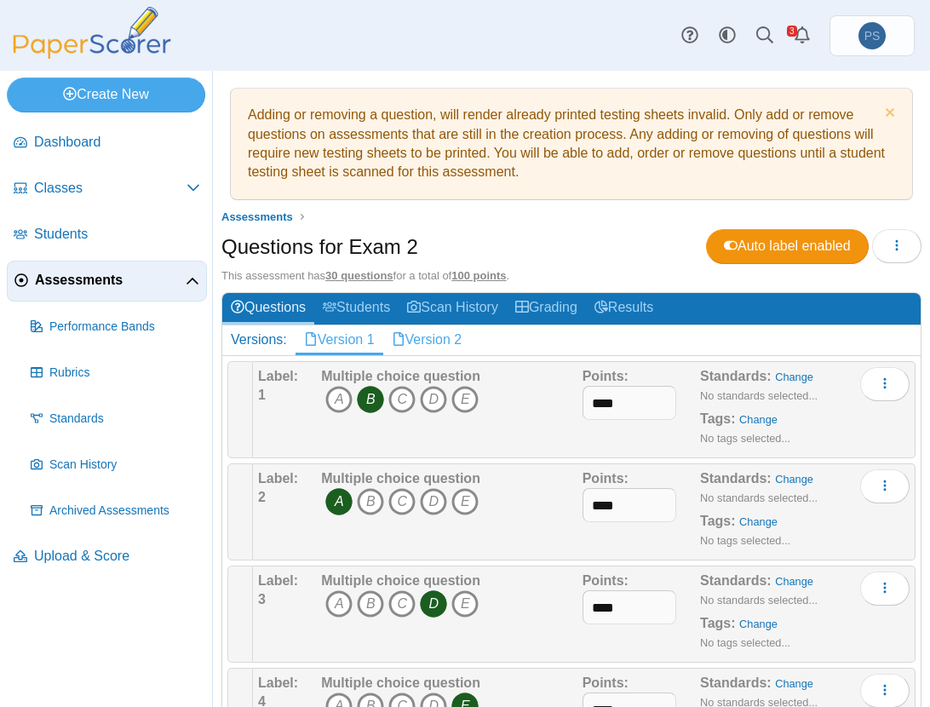
click at [427, 334] on link "Version 2" at bounding box center [427, 339] width 88 height 29
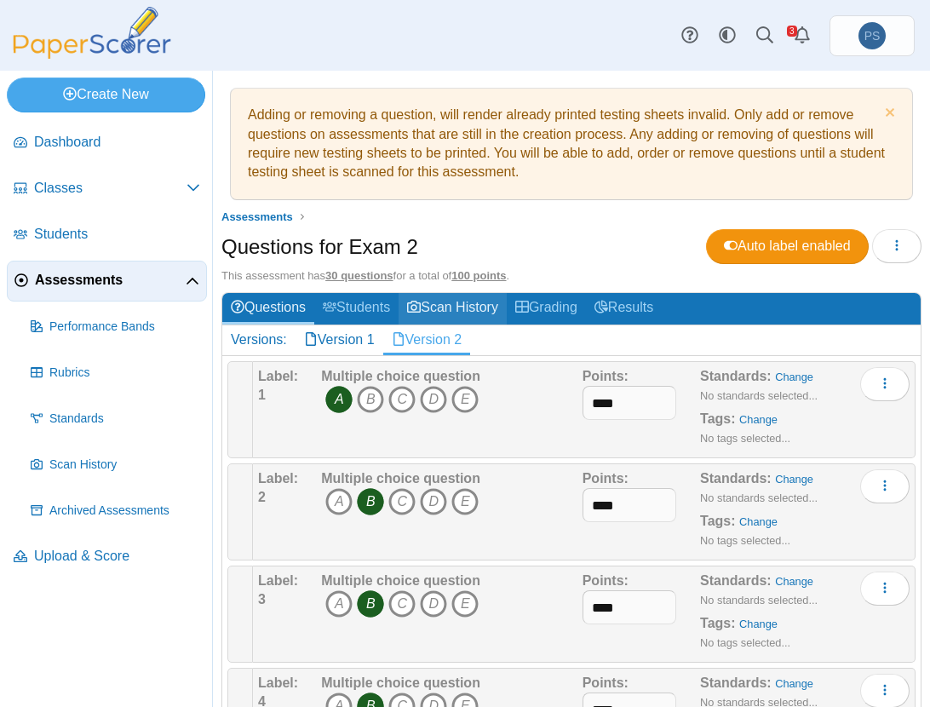
click at [488, 303] on link "Scan History" at bounding box center [453, 309] width 108 height 32
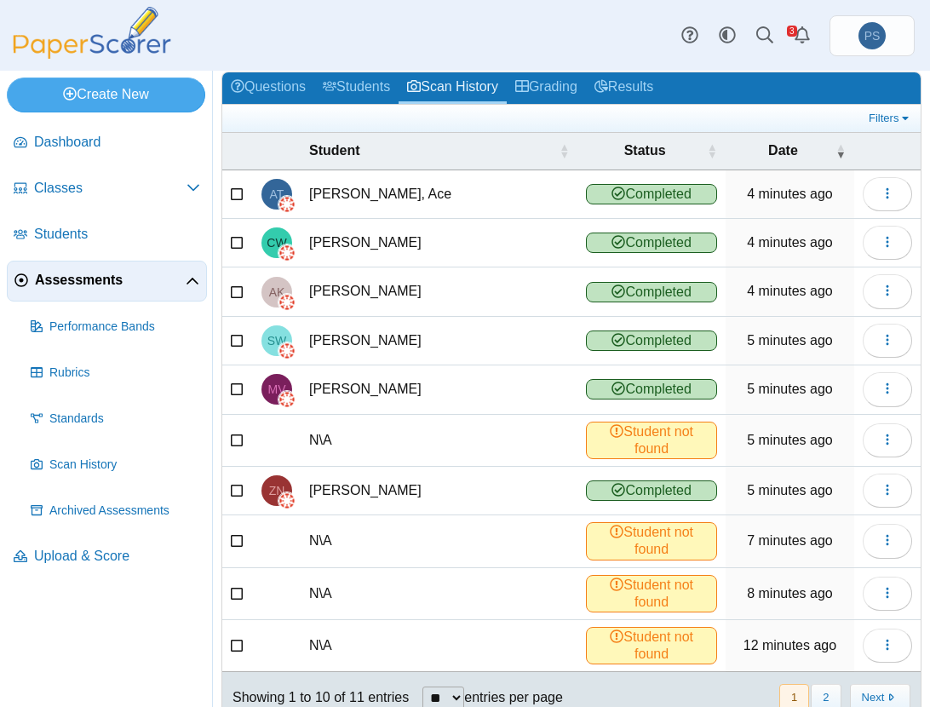
scroll to position [121, 0]
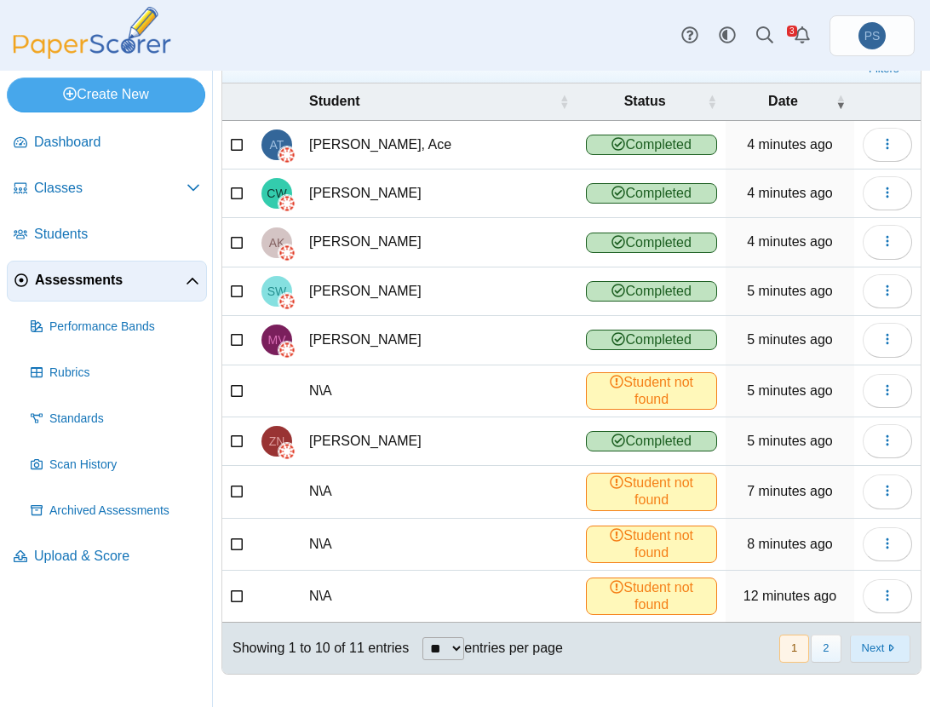
click at [850, 648] on button "Next" at bounding box center [880, 649] width 60 height 28
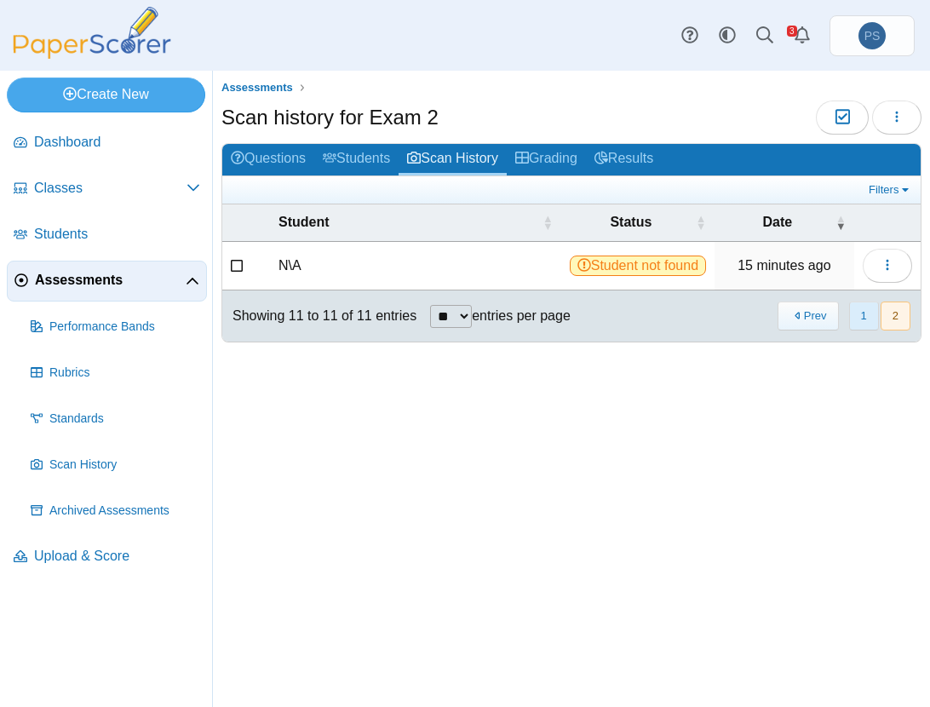
click at [853, 319] on button "1" at bounding box center [865, 316] width 30 height 28
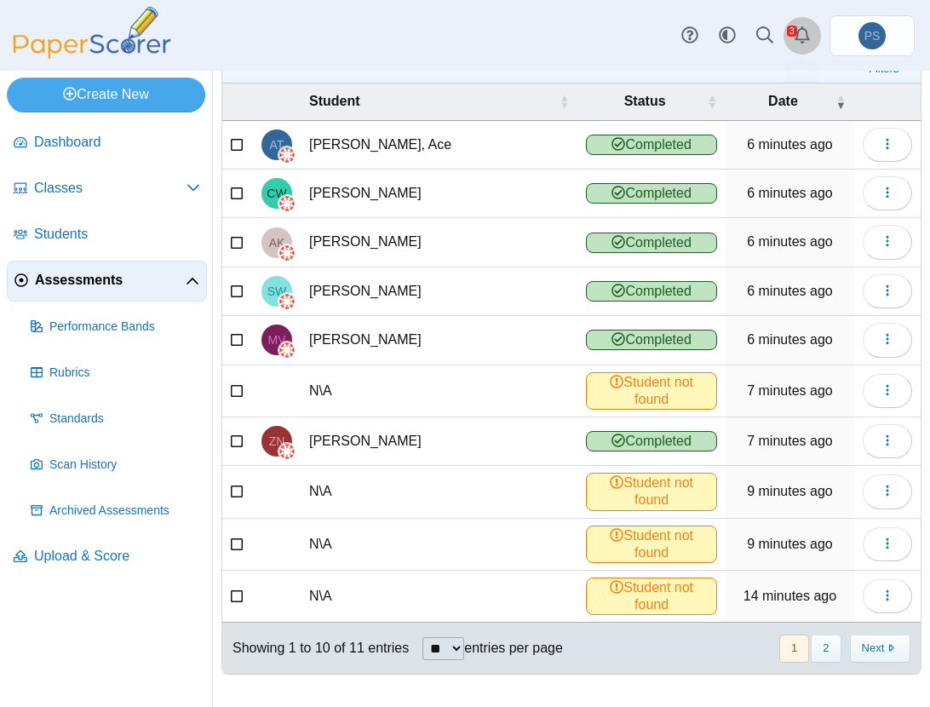
click at [800, 26] on icon "Alerts" at bounding box center [802, 34] width 17 height 17
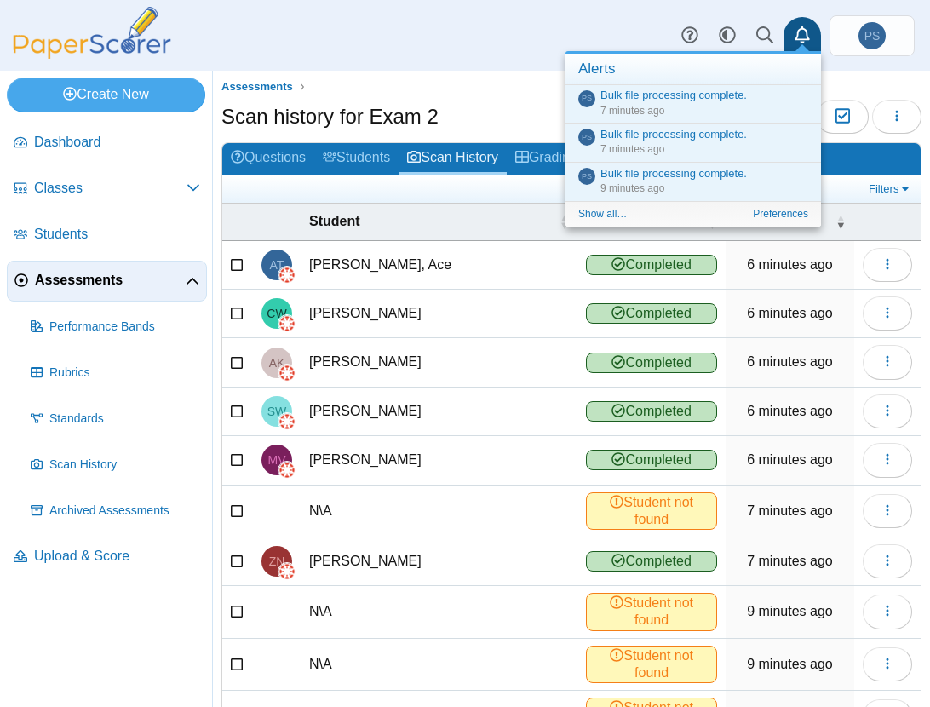
scroll to position [0, 0]
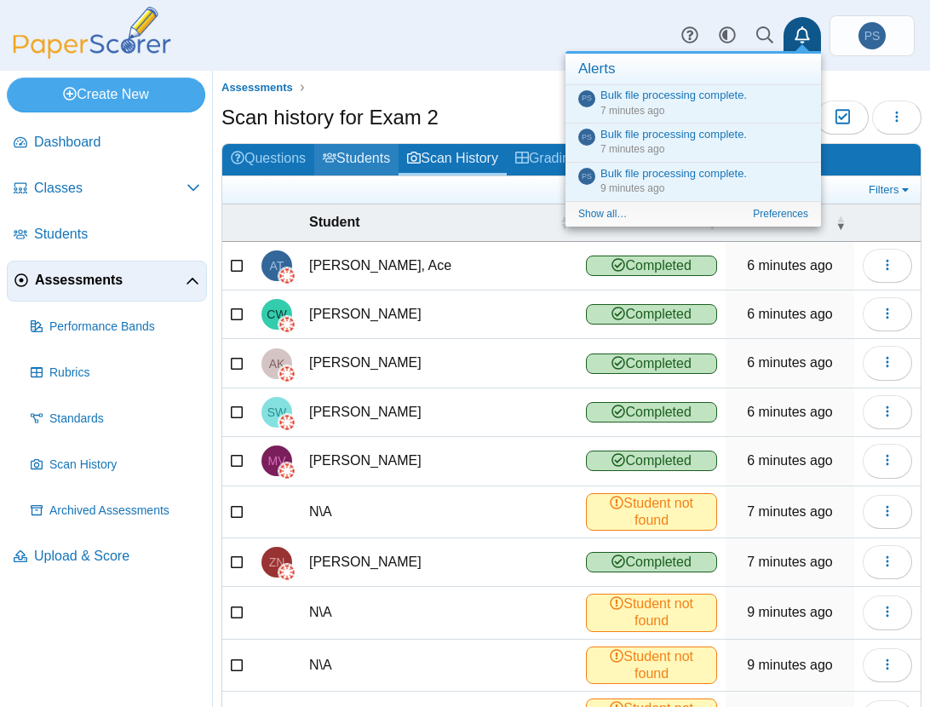
click at [364, 152] on link "Students" at bounding box center [356, 160] width 84 height 32
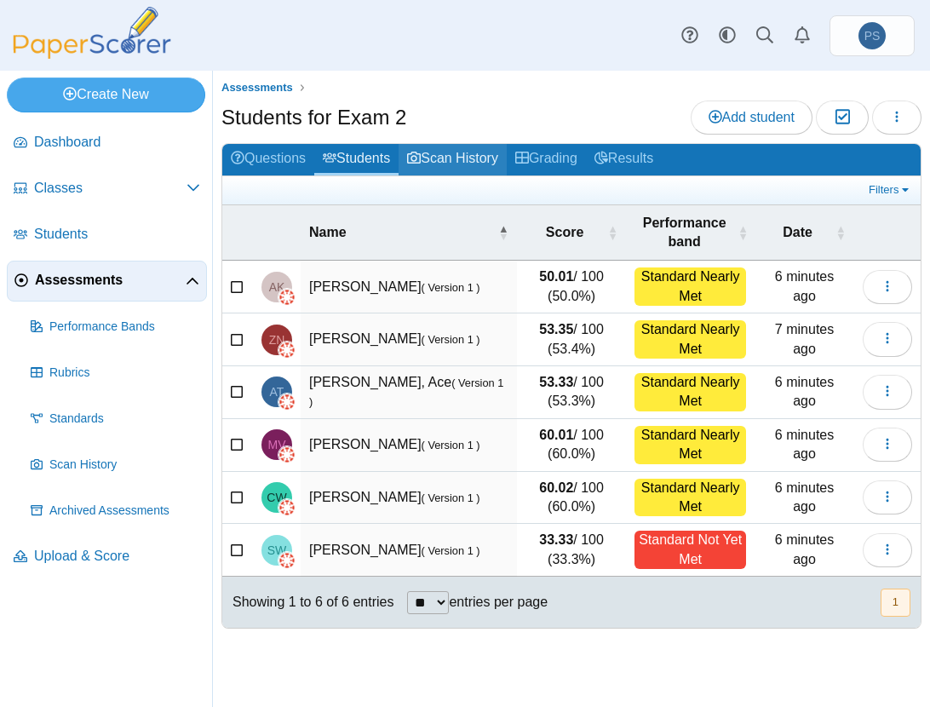
click at [457, 162] on link "Scan History" at bounding box center [453, 160] width 108 height 32
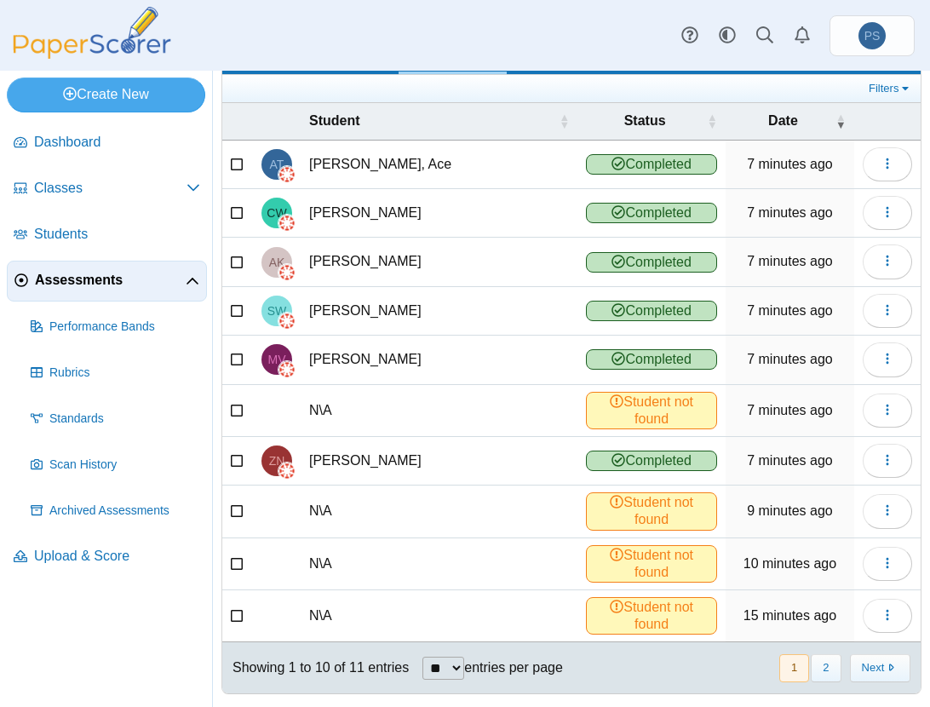
scroll to position [121, 0]
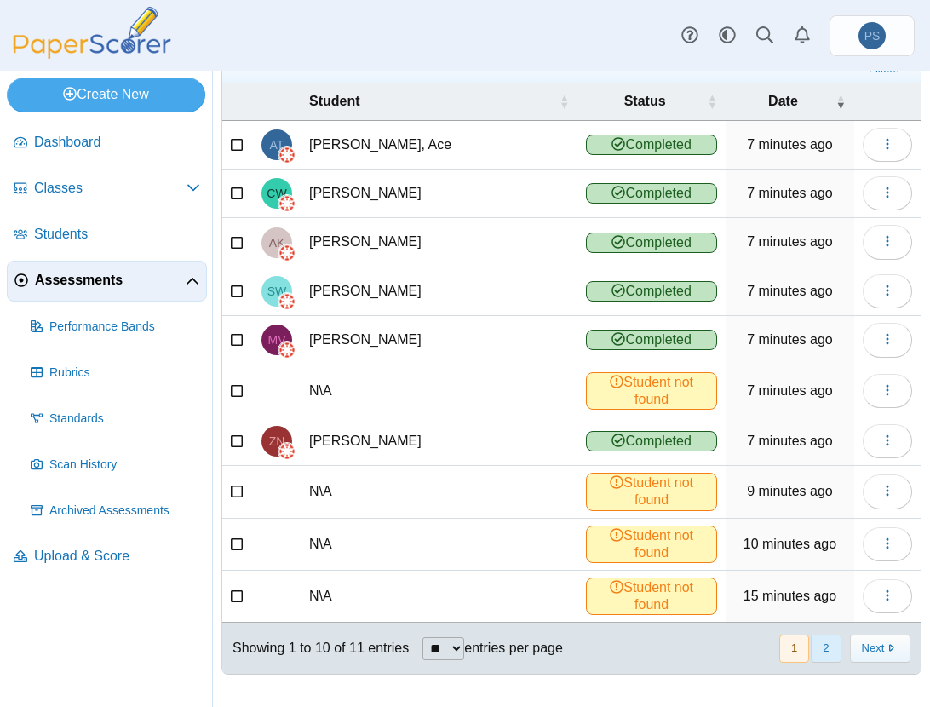
click at [819, 643] on button "2" at bounding box center [826, 649] width 30 height 28
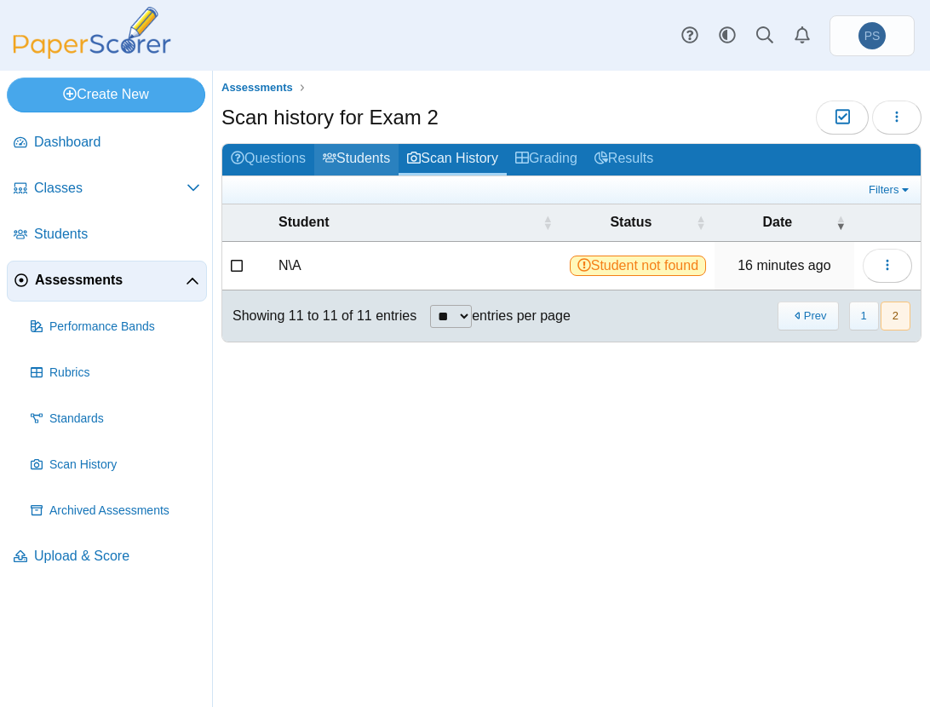
click at [345, 166] on link "Students" at bounding box center [356, 160] width 84 height 32
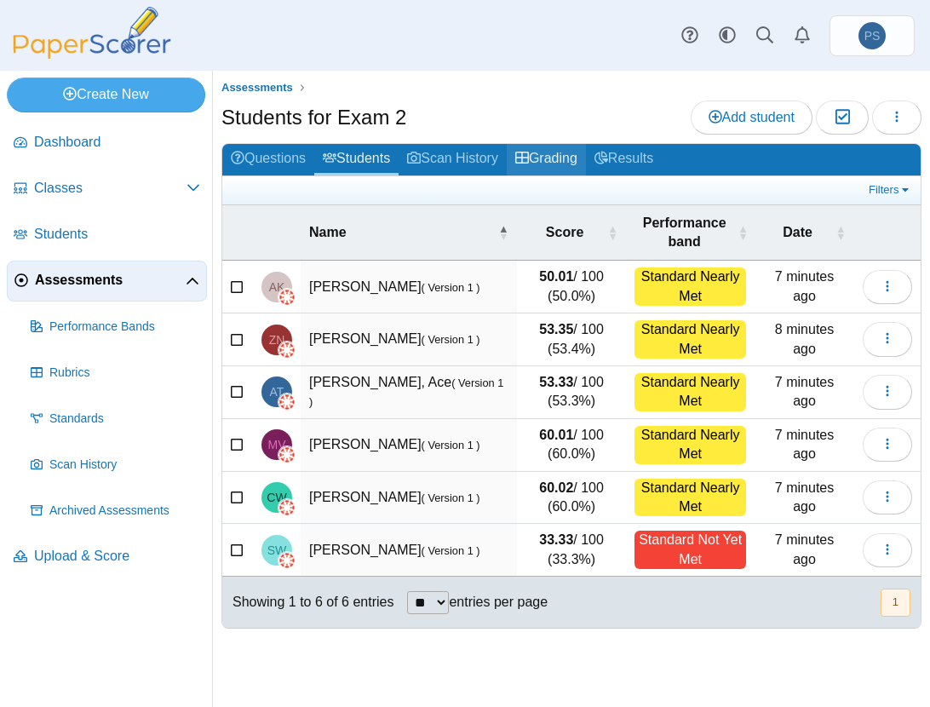
click at [556, 156] on link "Grading" at bounding box center [546, 160] width 79 height 32
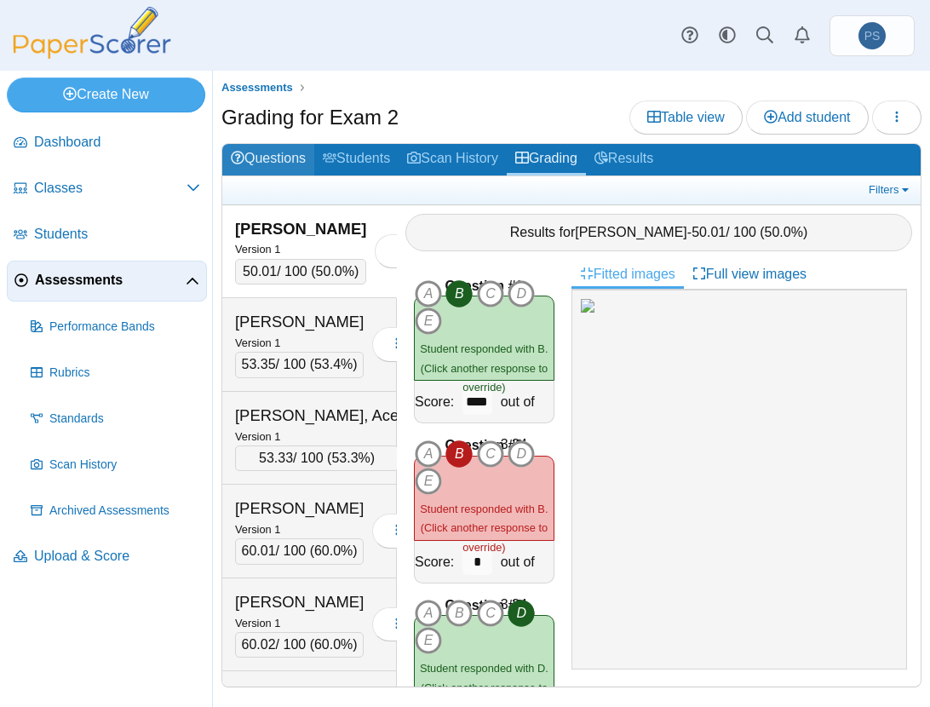
click at [288, 159] on link "Questions" at bounding box center [268, 160] width 92 height 32
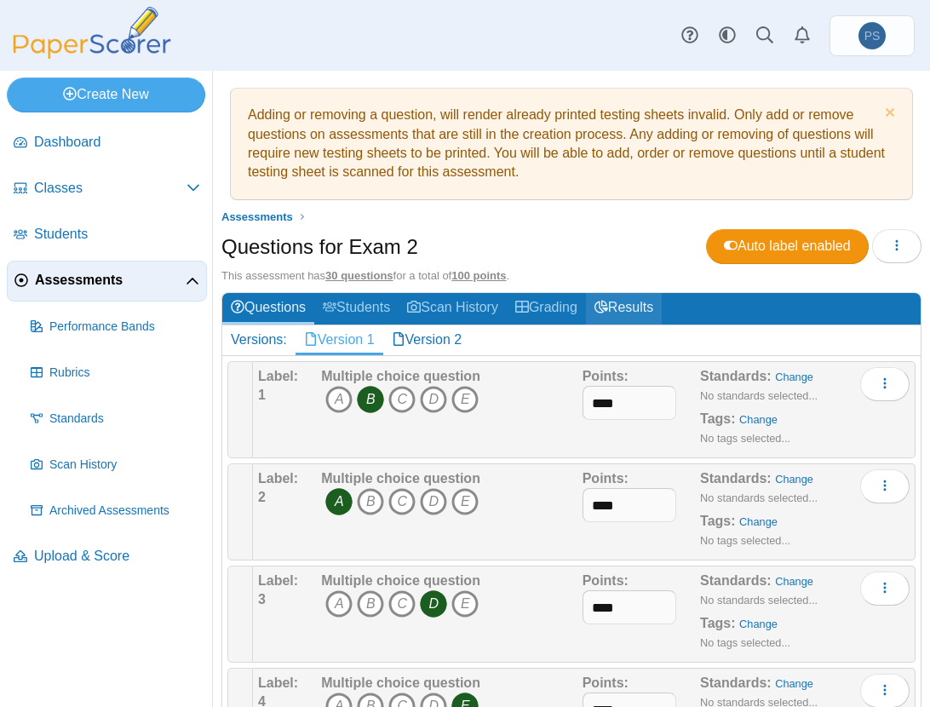
click at [629, 307] on link "Results" at bounding box center [624, 309] width 76 height 32
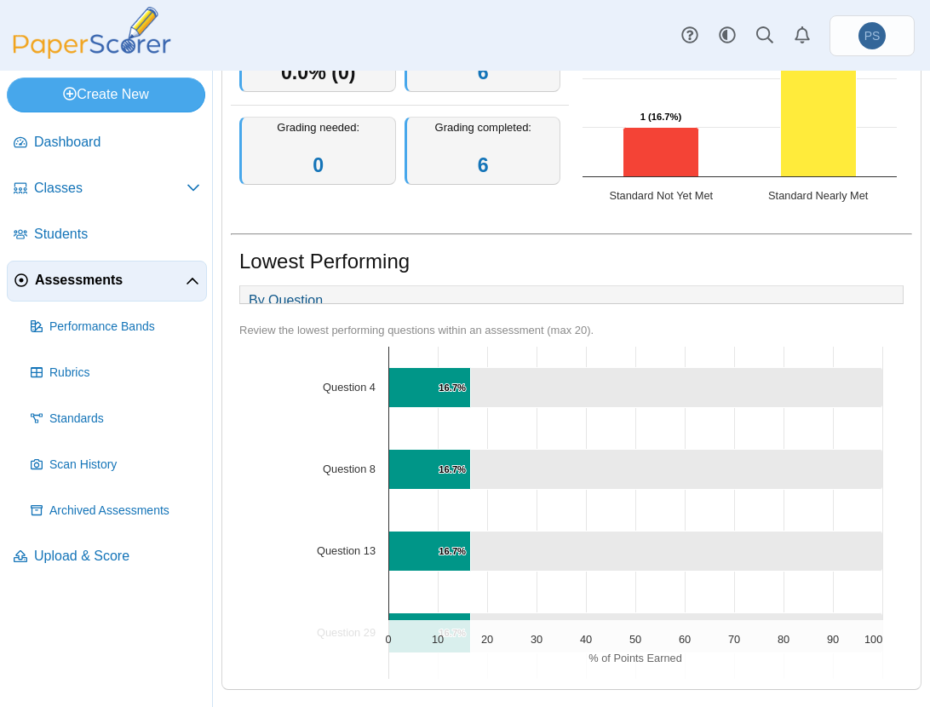
scroll to position [371, 0]
click at [92, 459] on span "Scan History" at bounding box center [124, 465] width 151 height 17
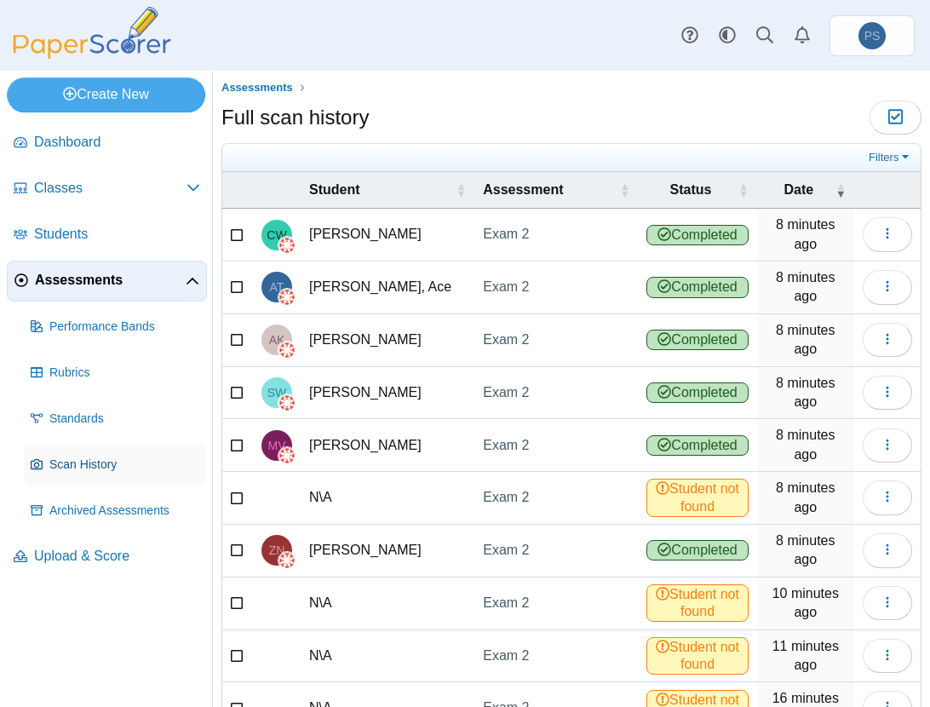
click at [77, 452] on link "Scan History" at bounding box center [115, 465] width 183 height 41
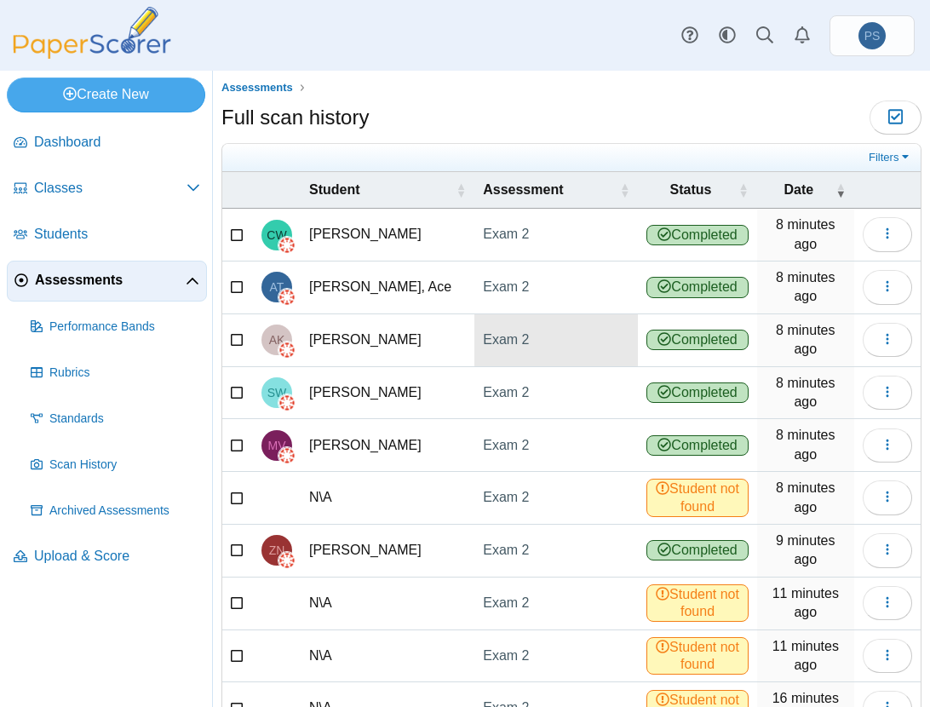
scroll to position [112, 0]
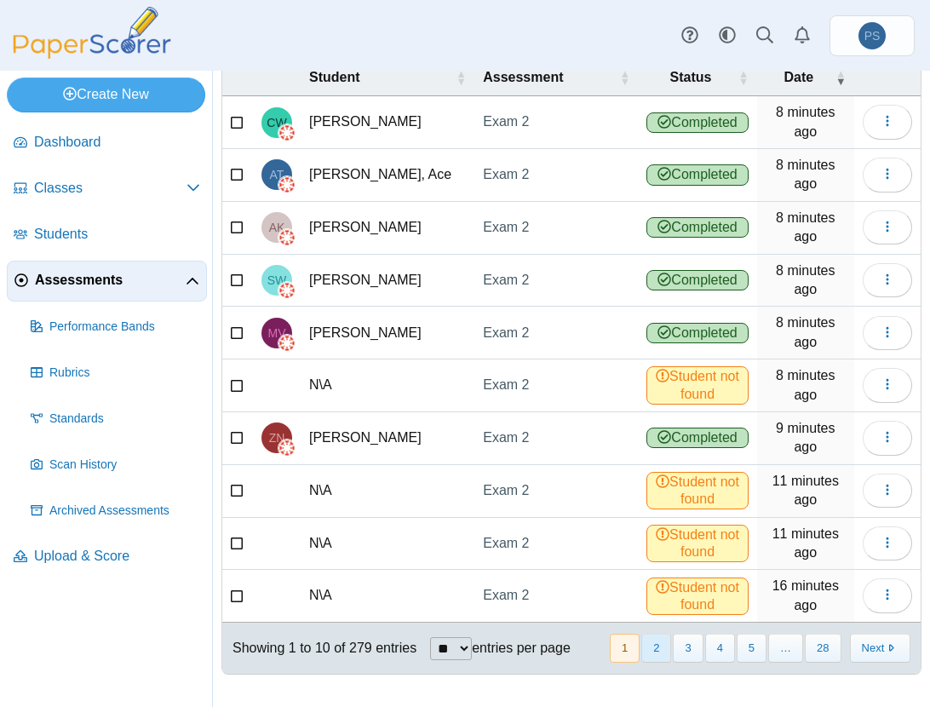
click at [653, 647] on button "2" at bounding box center [657, 648] width 30 height 28
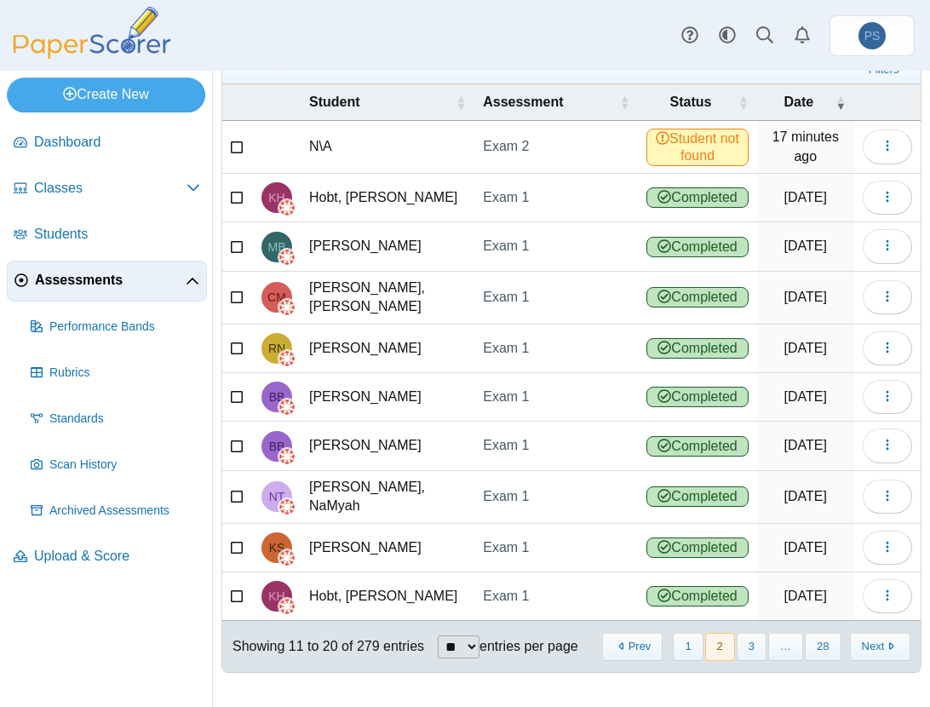
scroll to position [79, 0]
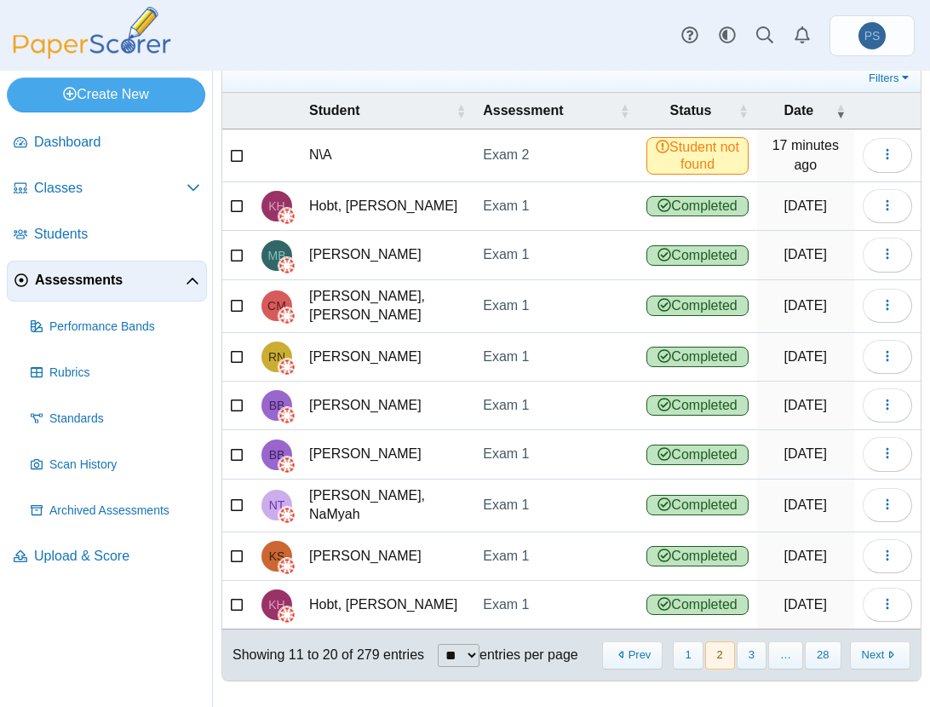
click at [719, 647] on button "2" at bounding box center [721, 656] width 30 height 28
click at [753, 654] on button "3" at bounding box center [752, 656] width 30 height 28
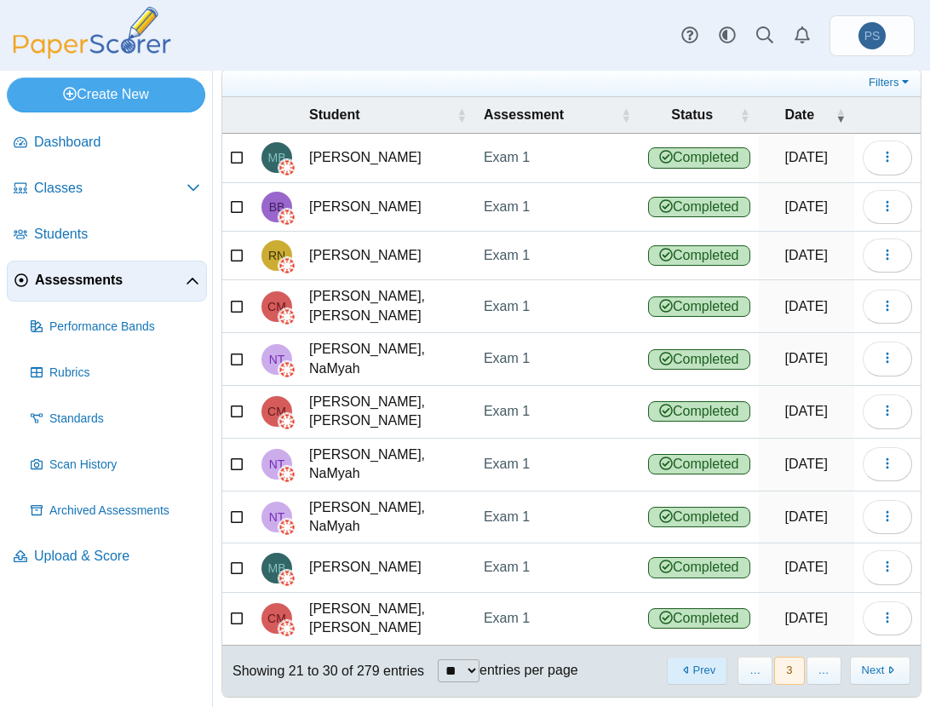
click at [686, 657] on button "Prev" at bounding box center [697, 671] width 60 height 28
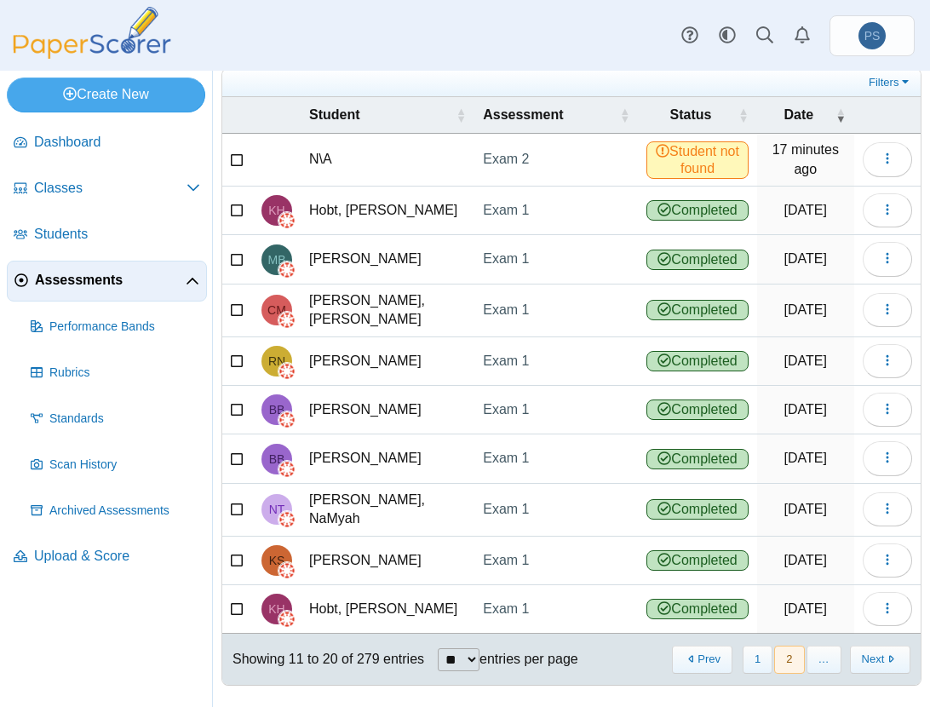
click at [686, 652] on button "Prev" at bounding box center [702, 660] width 60 height 28
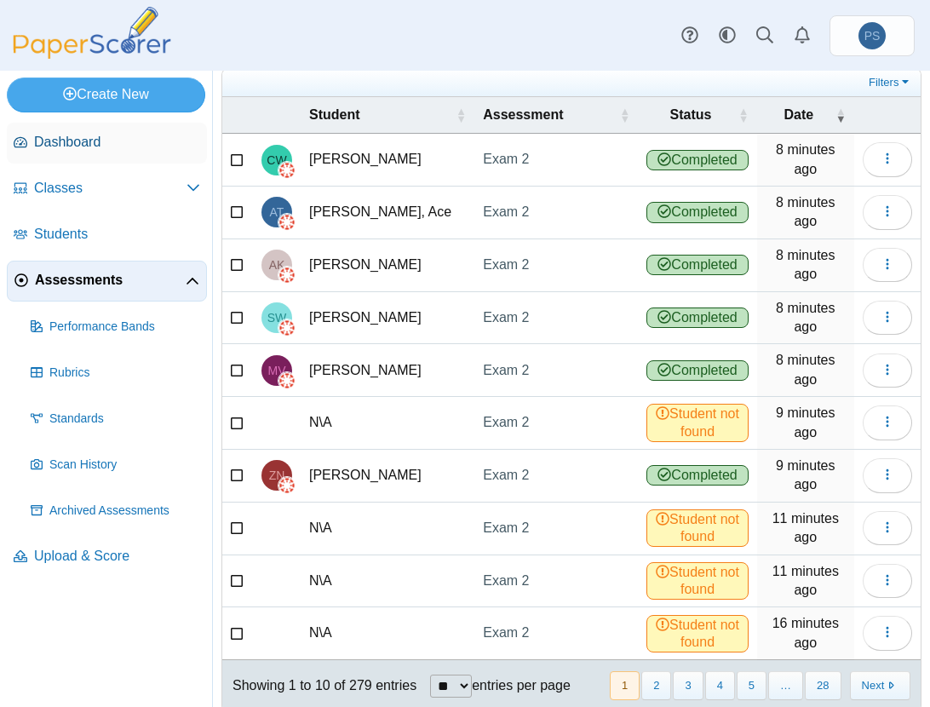
click at [74, 143] on span "Dashboard" at bounding box center [117, 142] width 166 height 19
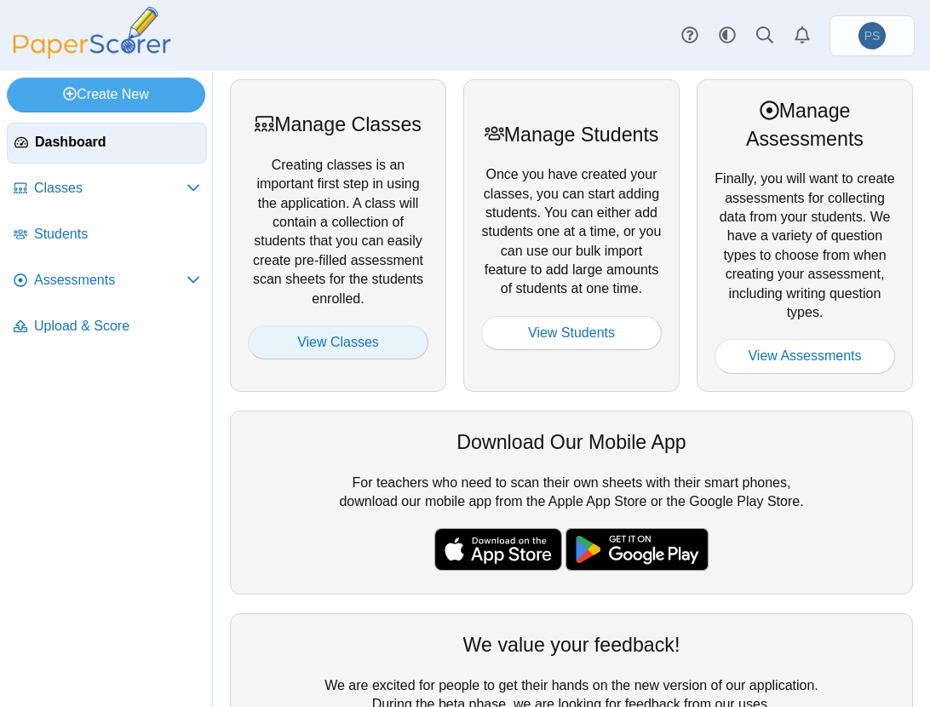
click at [337, 337] on link "View Classes" at bounding box center [338, 342] width 181 height 34
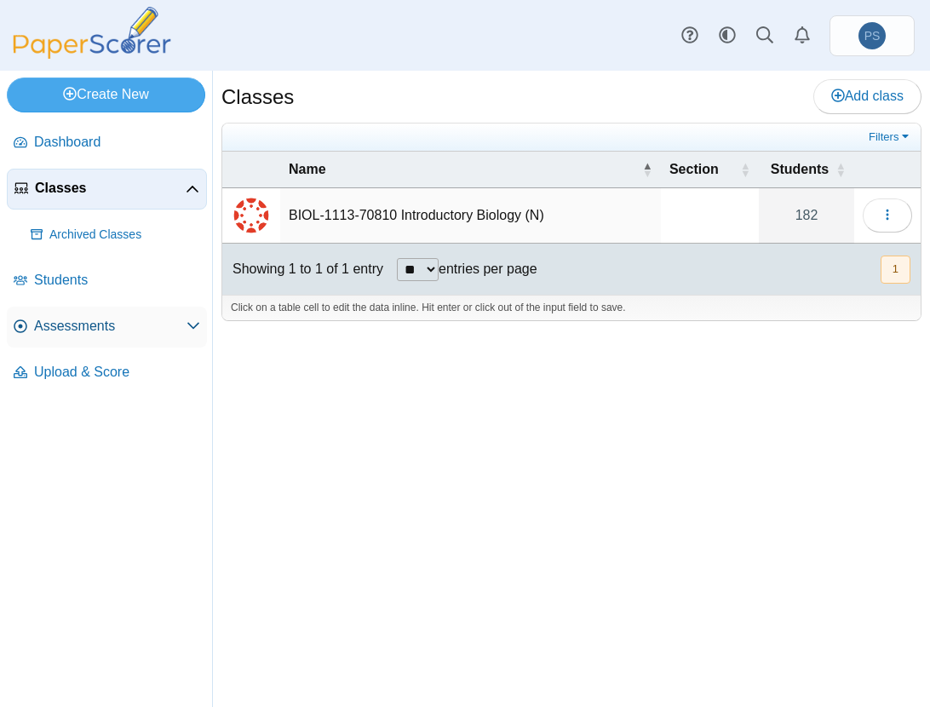
click at [95, 331] on span "Assessments" at bounding box center [110, 326] width 153 height 19
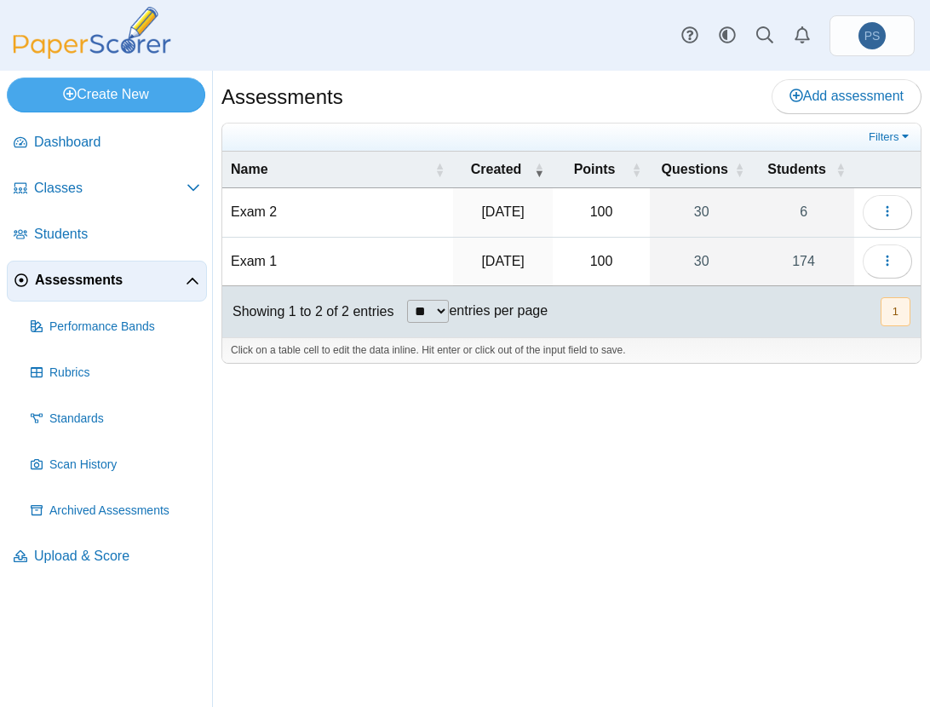
click at [246, 213] on td "Exam 2" at bounding box center [337, 212] width 231 height 49
click at [885, 210] on icon "button" at bounding box center [888, 211] width 14 height 14
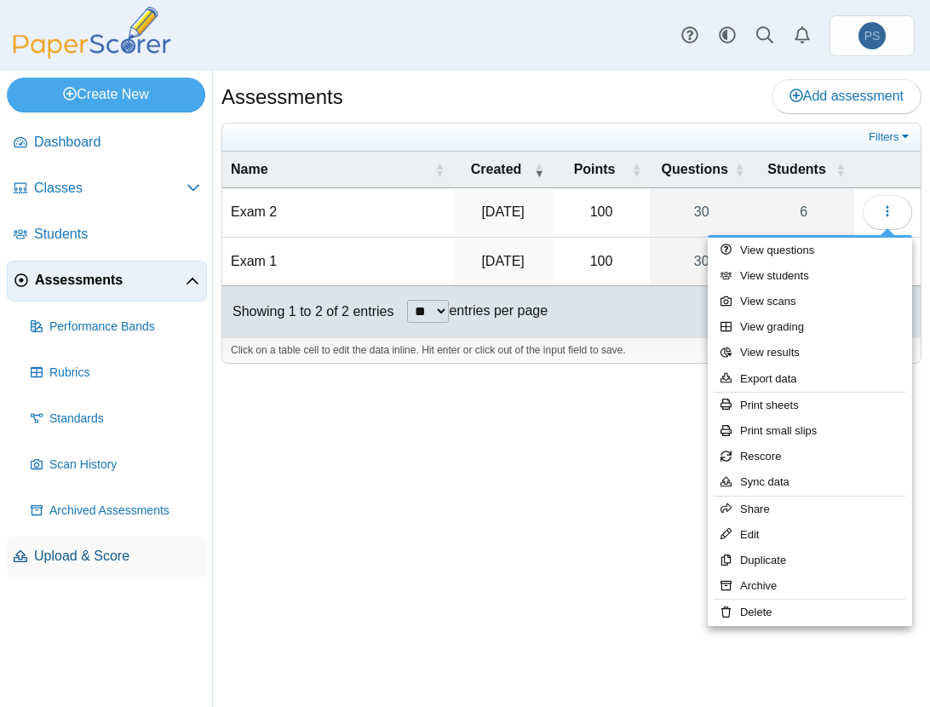
click at [79, 561] on span "Upload & Score" at bounding box center [117, 556] width 166 height 19
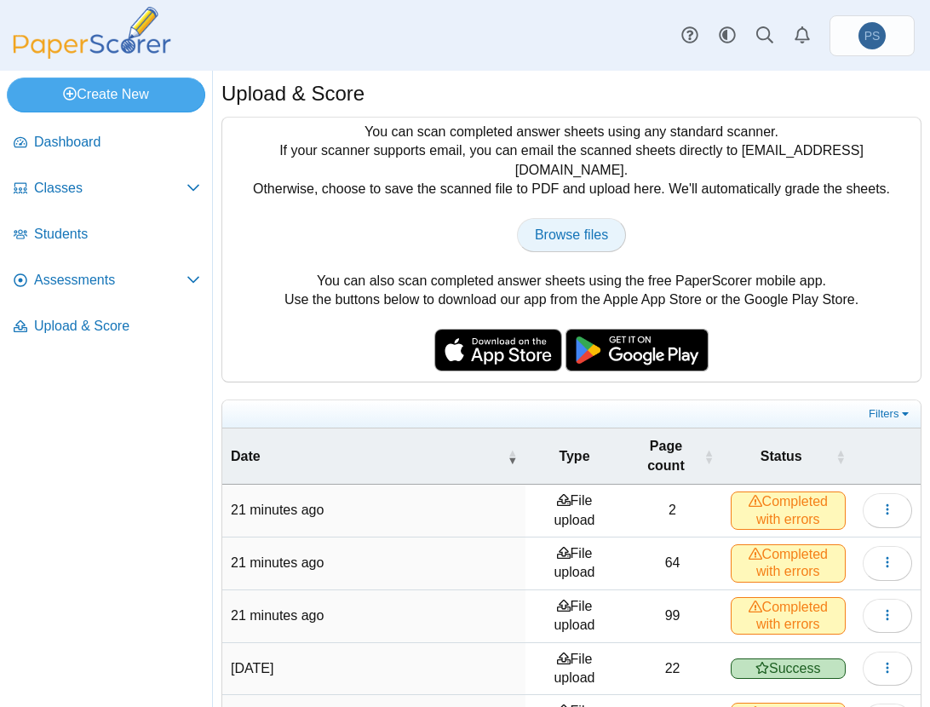
click at [585, 227] on span "Browse files" at bounding box center [571, 234] width 73 height 14
type input "**********"
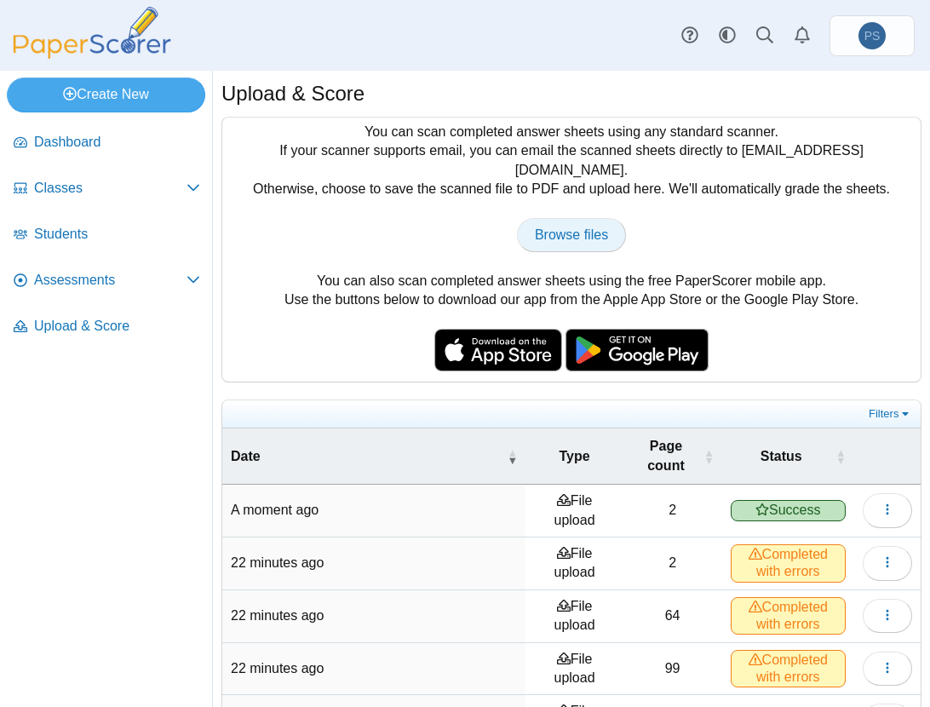
click at [559, 227] on span "Browse files" at bounding box center [571, 234] width 73 height 14
type input "**********"
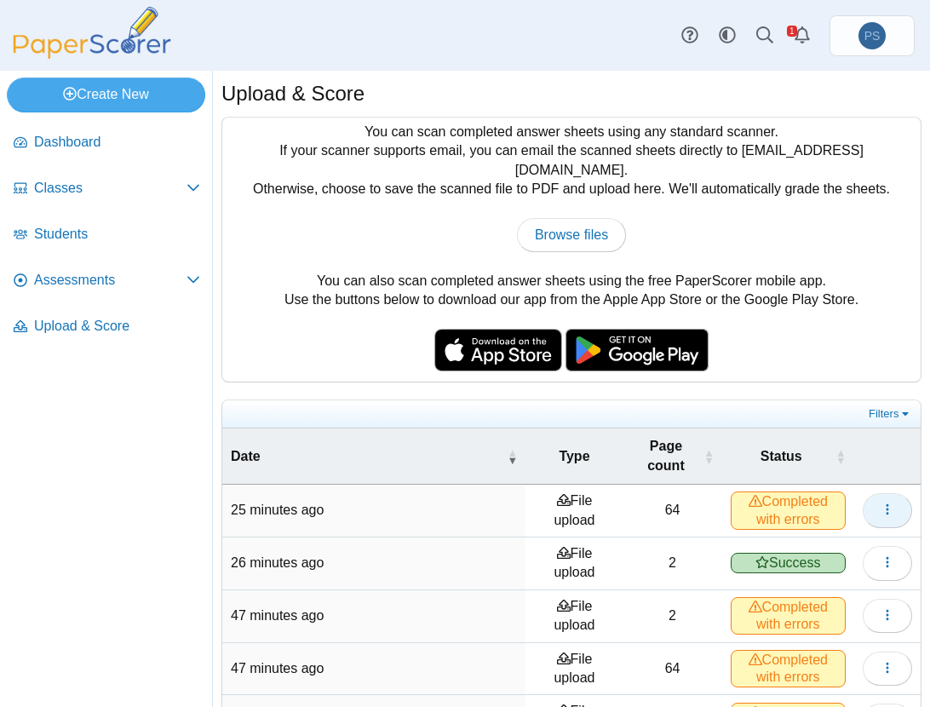
click at [881, 503] on icon "button" at bounding box center [888, 510] width 14 height 14
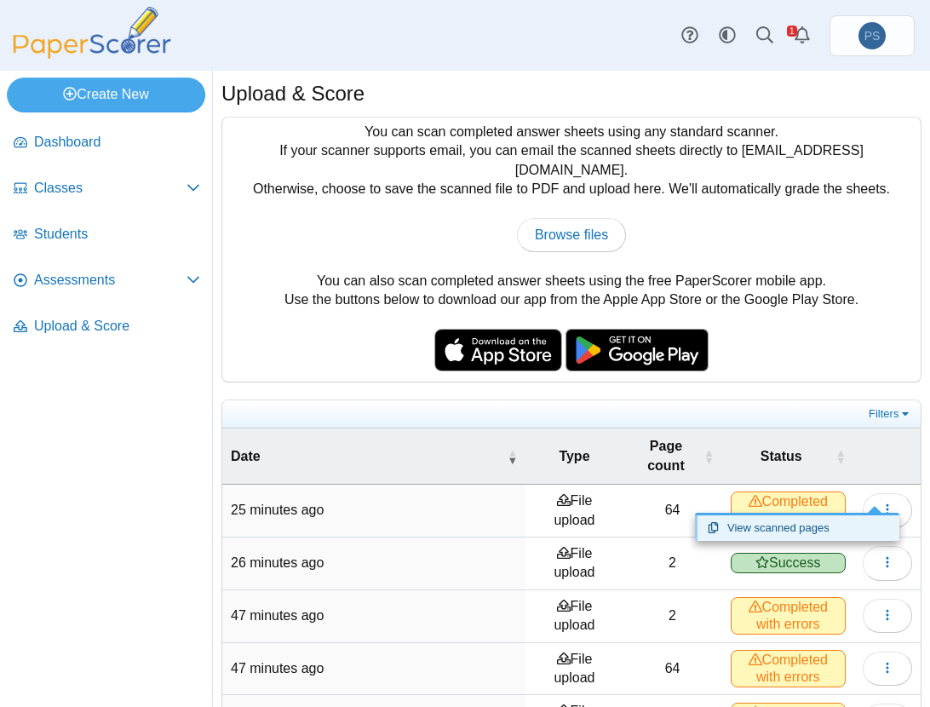
click at [799, 520] on link "View scanned pages" at bounding box center [797, 528] width 204 height 26
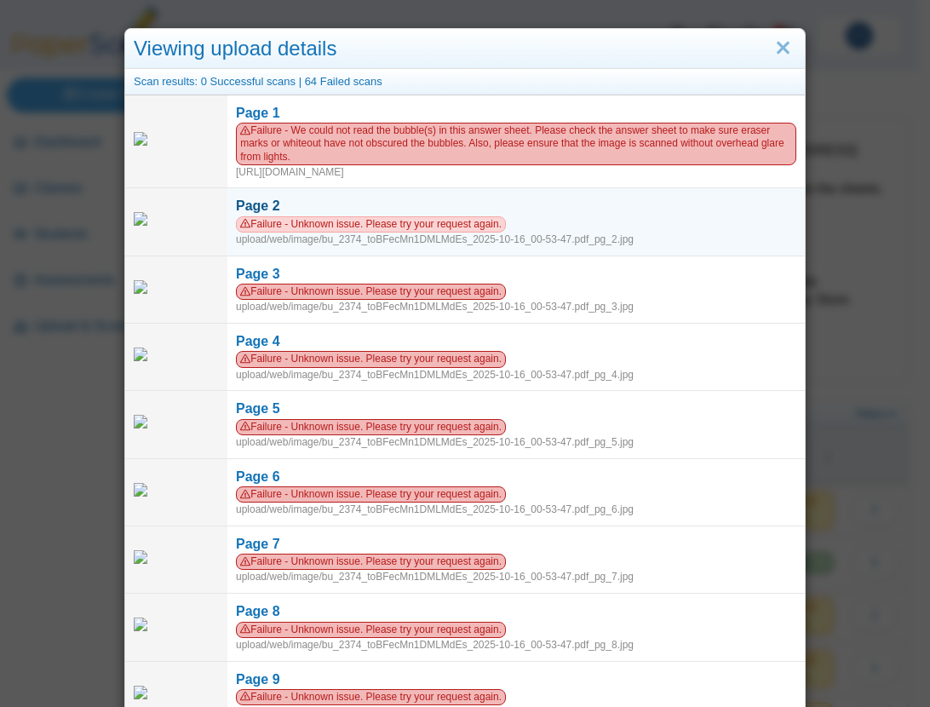
click at [508, 234] on div "Failure - Unknown issue. Please try your request again. upload/web/image/bu_237…" at bounding box center [516, 231] width 561 height 31
click at [288, 236] on div "Failure - Unknown issue. Please try your request again. upload/web/image/bu_237…" at bounding box center [516, 231] width 561 height 31
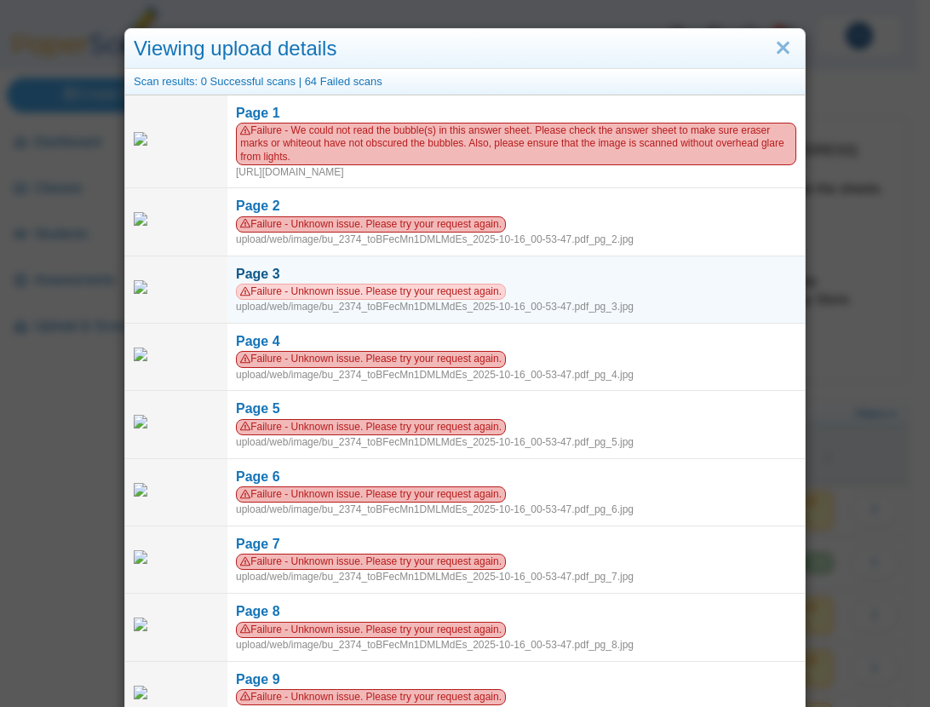
click at [475, 302] on div "Failure - Unknown issue. Please try your request again. upload/web/image/bu_237…" at bounding box center [516, 299] width 561 height 31
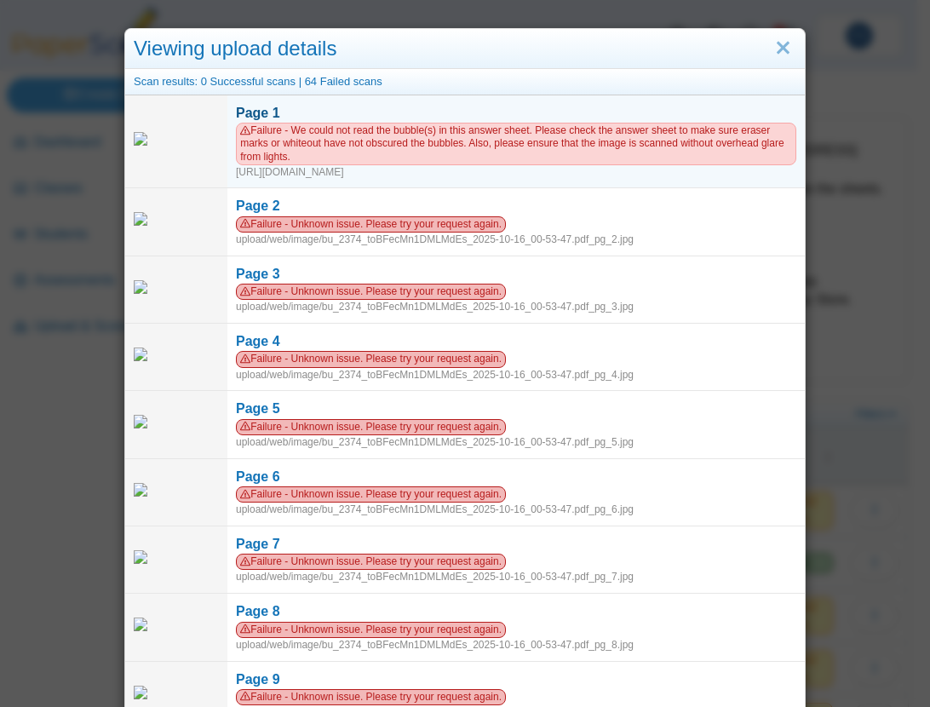
click at [383, 171] on div "Failure - We could not read the bubble(s) in this answer sheet. Please check th…" at bounding box center [516, 151] width 561 height 56
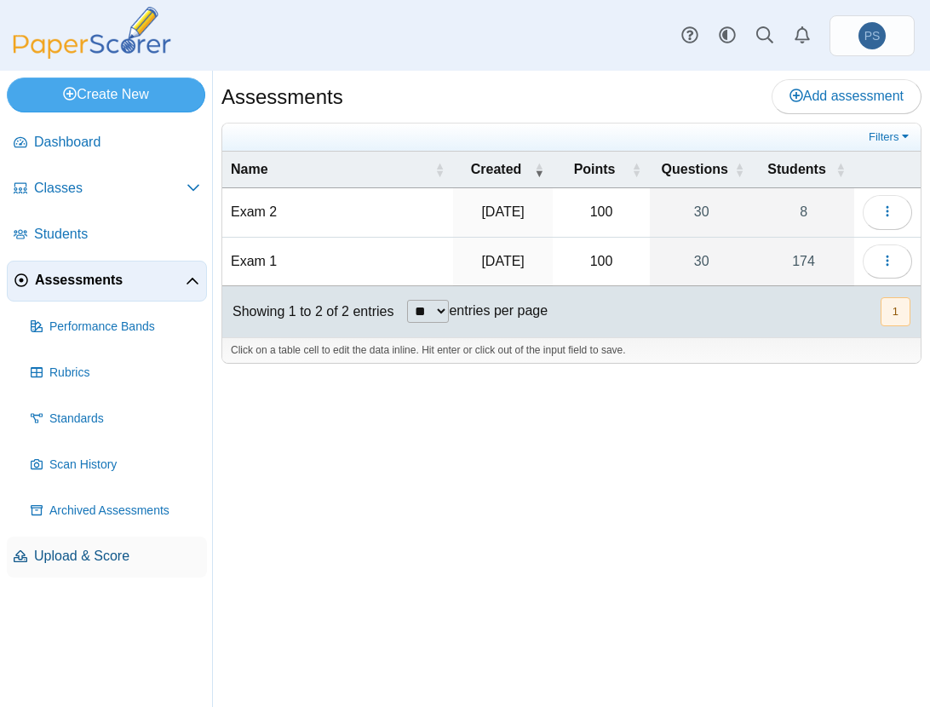
click at [95, 560] on span "Upload & Score" at bounding box center [117, 556] width 166 height 19
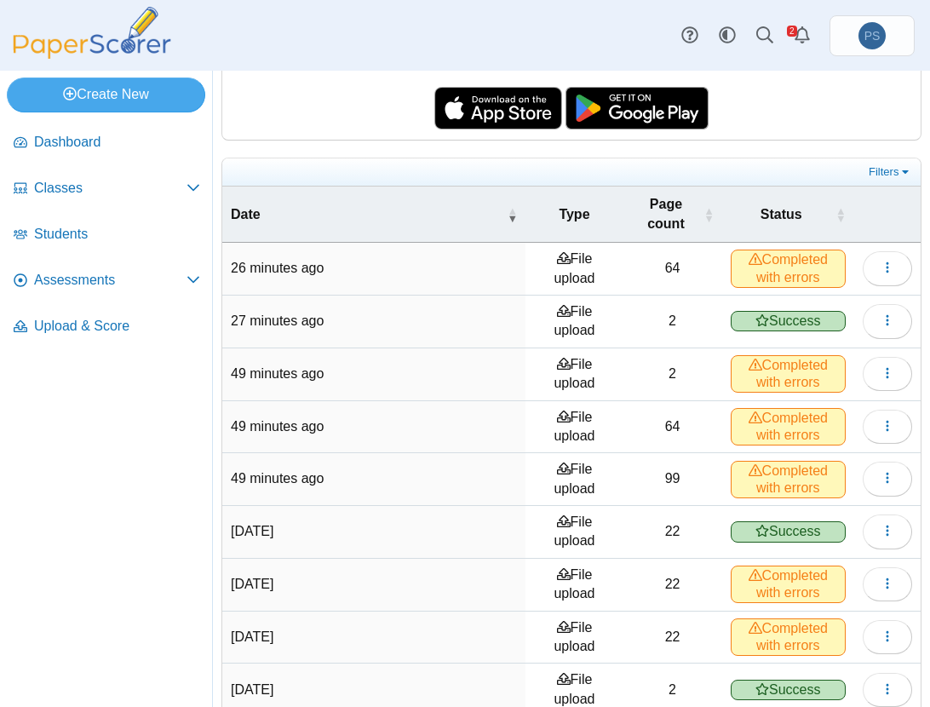
scroll to position [256, 0]
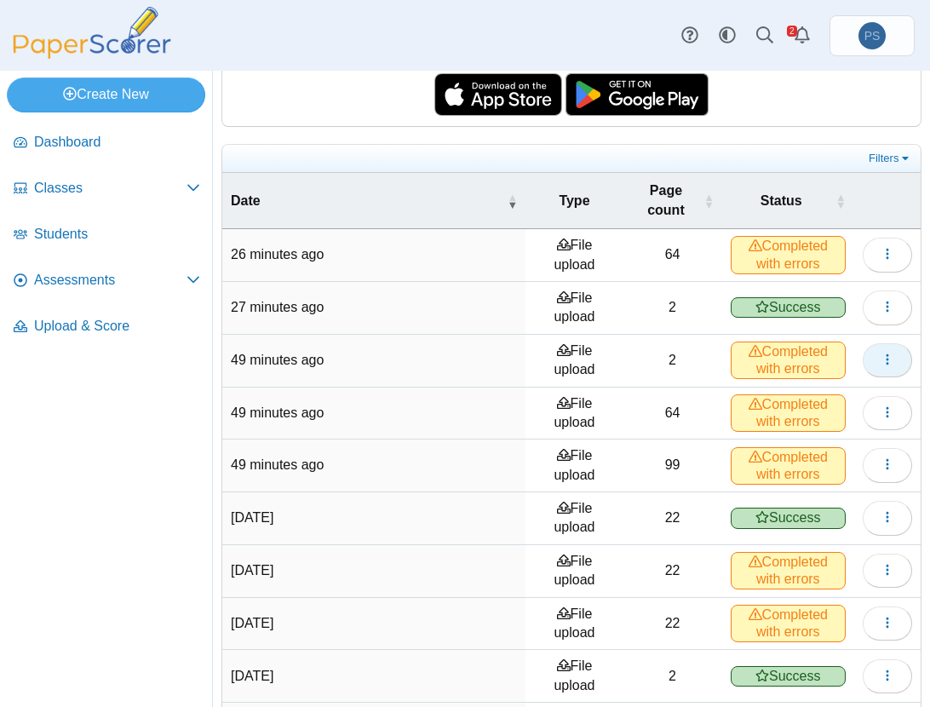
click at [883, 343] on button "button" at bounding box center [887, 360] width 49 height 34
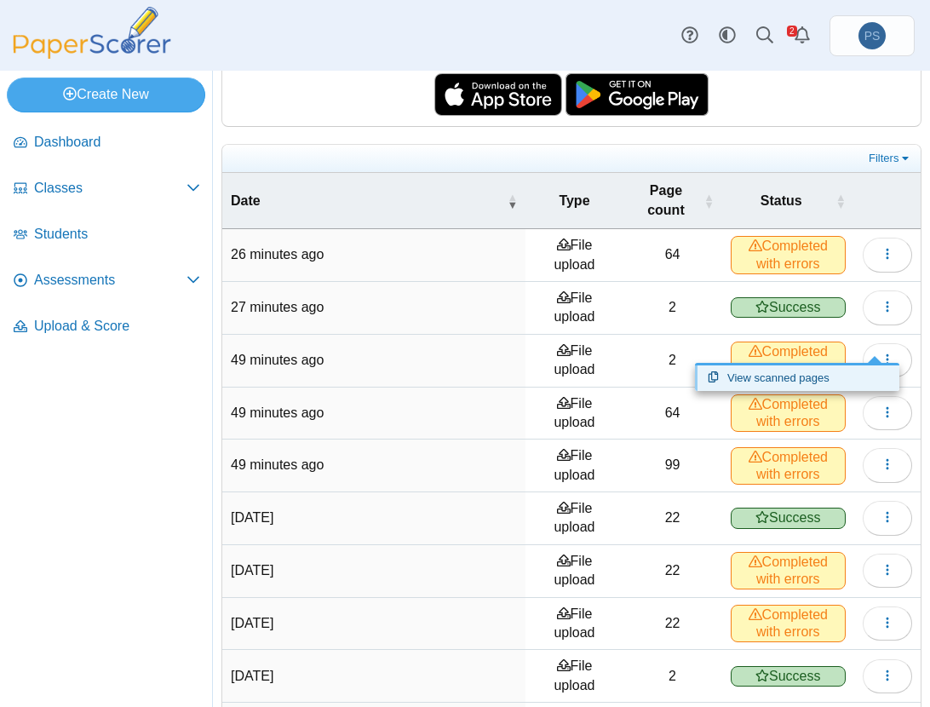
click at [826, 371] on link "View scanned pages" at bounding box center [797, 379] width 204 height 26
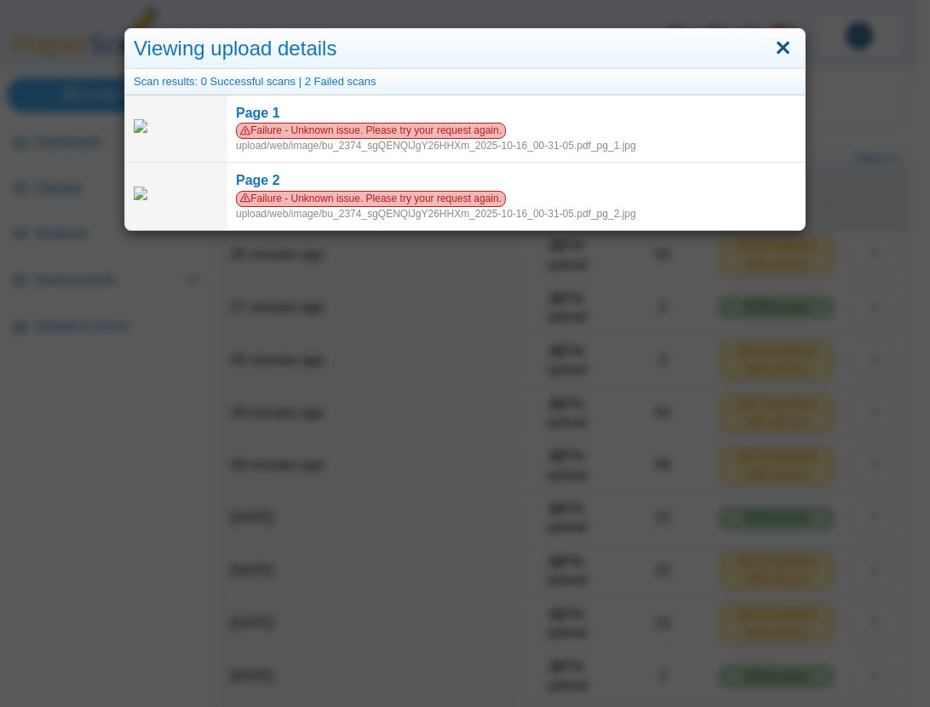
click at [775, 42] on link "Close" at bounding box center [783, 48] width 26 height 29
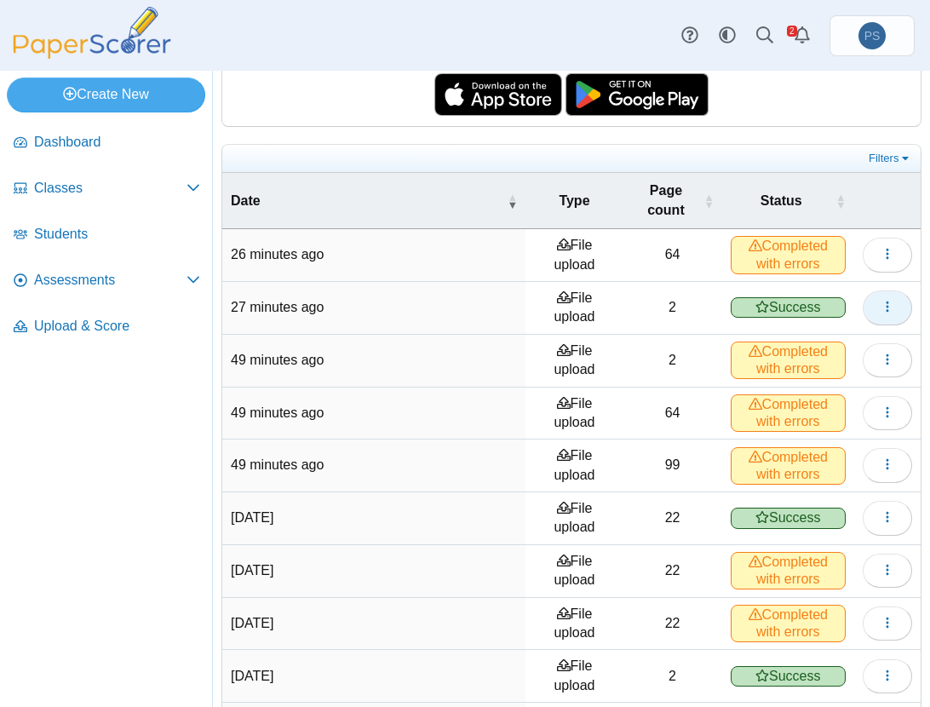
click at [864, 291] on button "button" at bounding box center [887, 308] width 49 height 34
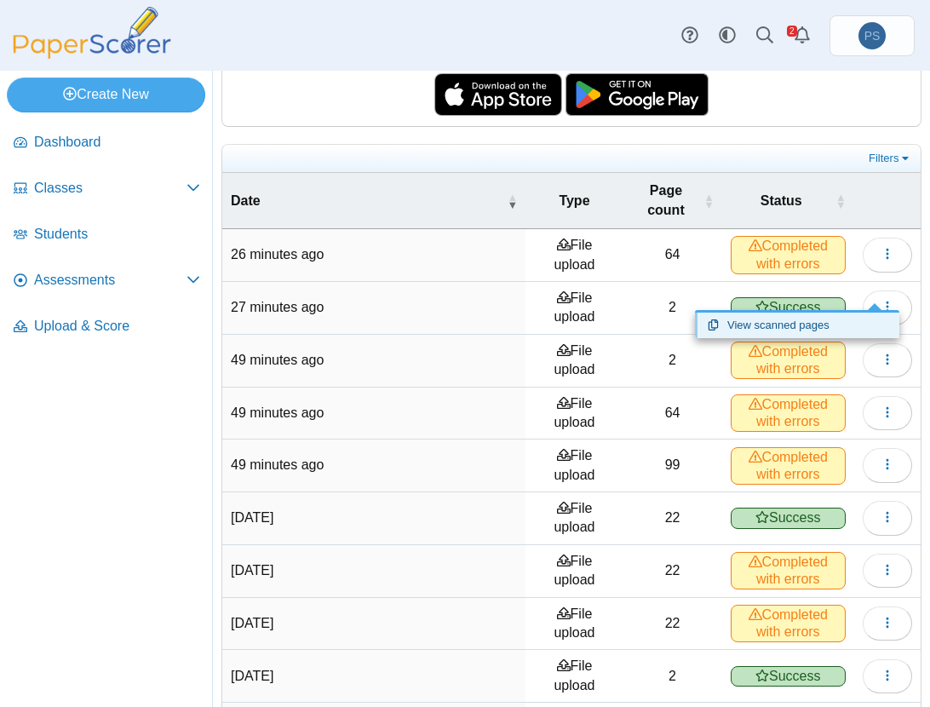
click at [806, 319] on link "View scanned pages" at bounding box center [797, 326] width 204 height 26
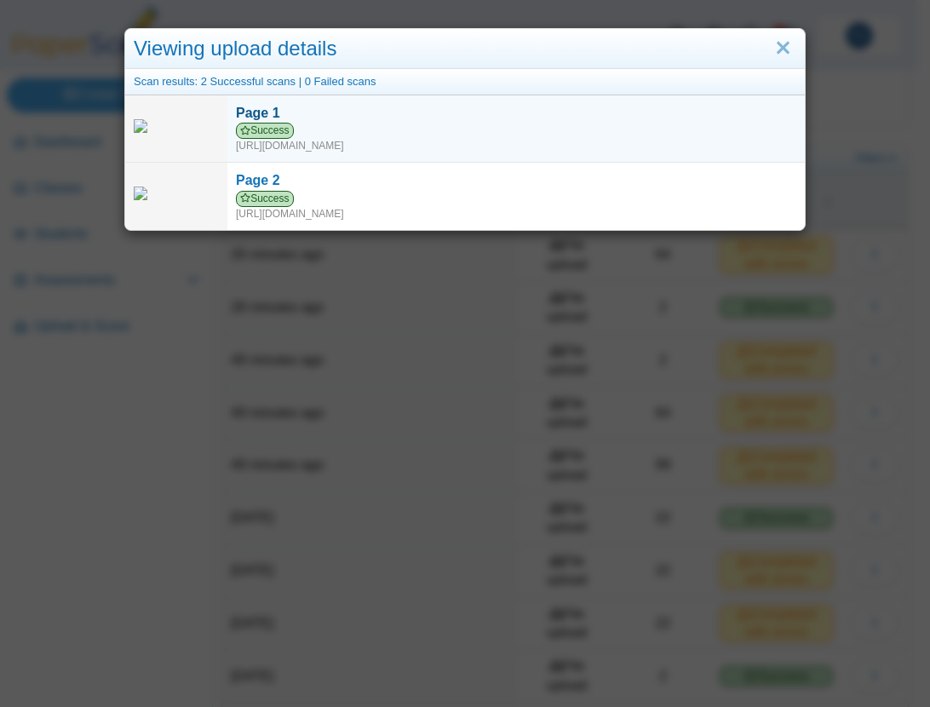
click at [430, 143] on div "Success https://forms.paperscorer.com/scans/10/5664/238932/3213719_OCTOBER_16_2…" at bounding box center [516, 138] width 561 height 31
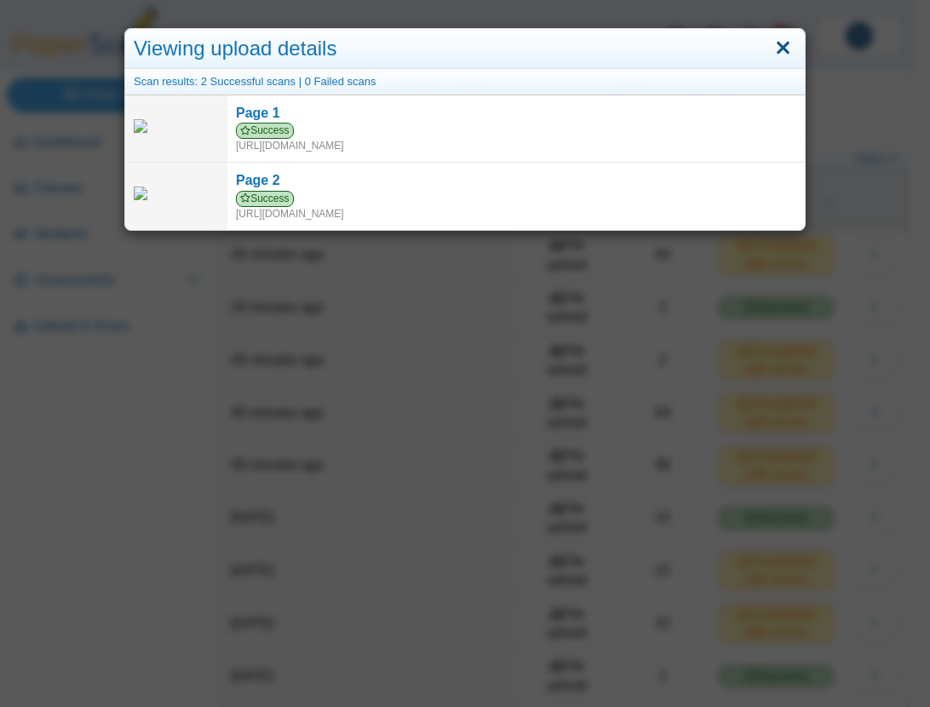
click at [770, 49] on link "Close" at bounding box center [783, 48] width 26 height 29
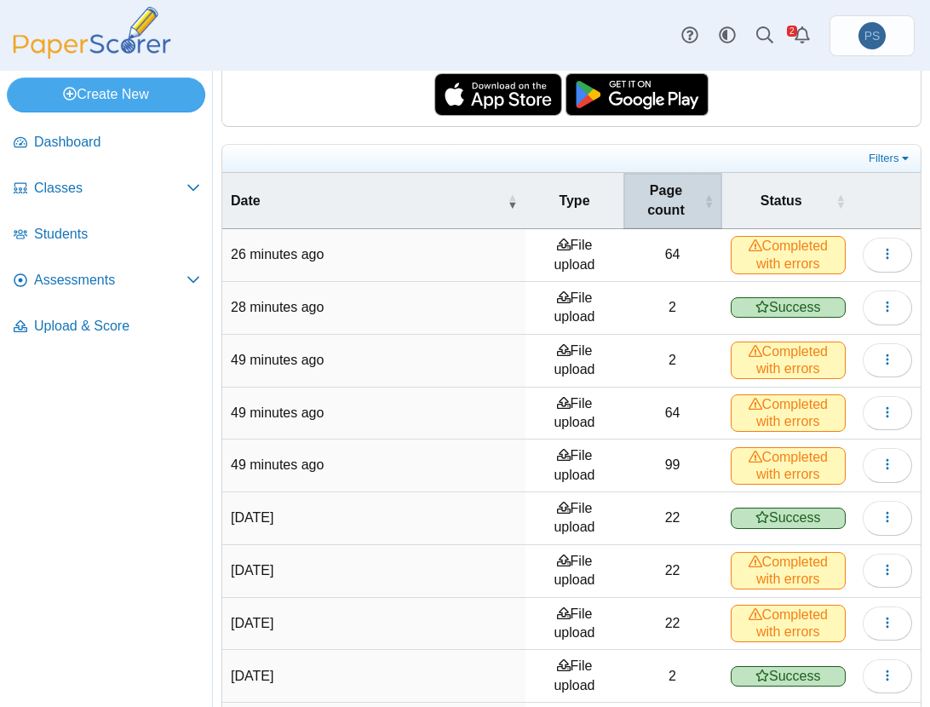
scroll to position [0, 0]
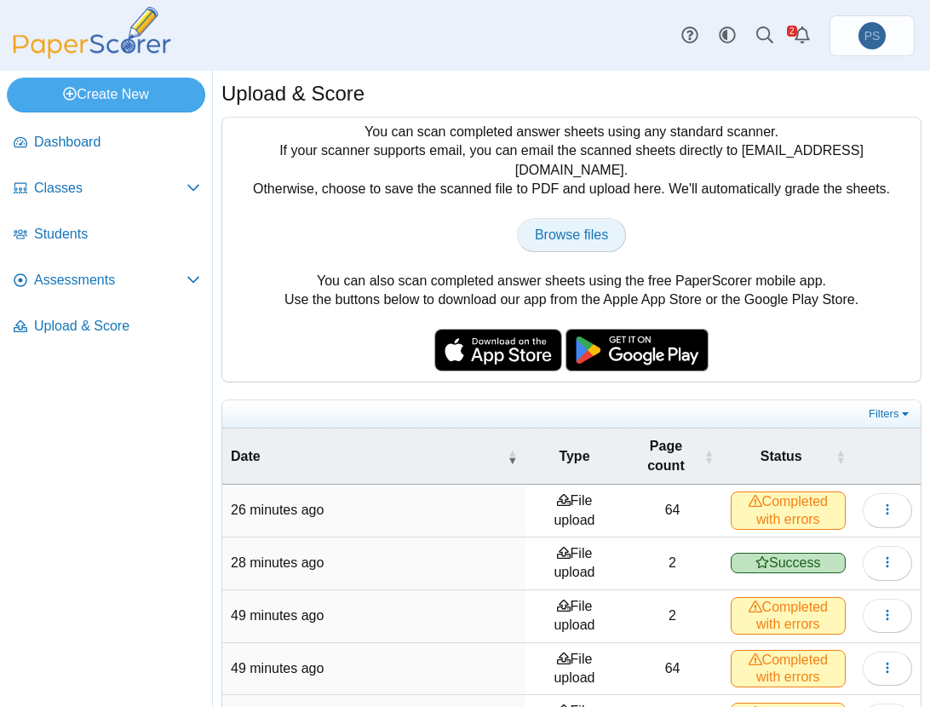
click at [600, 227] on span "Browse files" at bounding box center [571, 234] width 73 height 14
type input "**********"
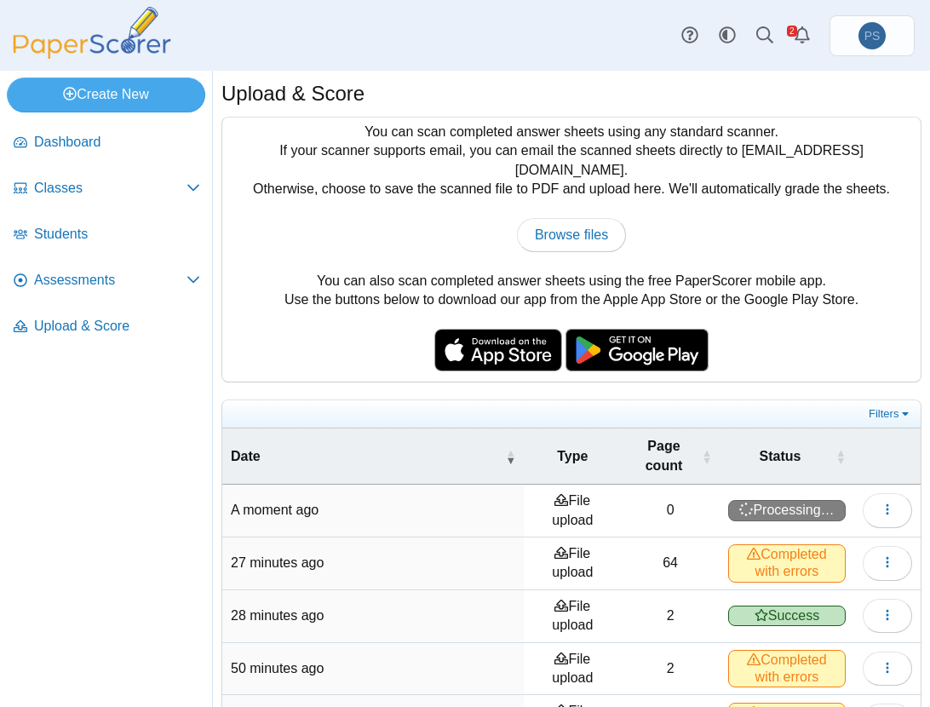
click at [161, 484] on nav "Dashboard Classes" at bounding box center [106, 411] width 212 height 591
click at [807, 24] on link "Alerts" at bounding box center [802, 35] width 37 height 37
